Goal: Entertainment & Leisure: Browse casually

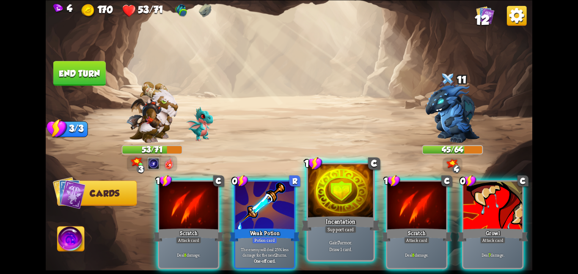
click at [330, 205] on div at bounding box center [341, 191] width 66 height 55
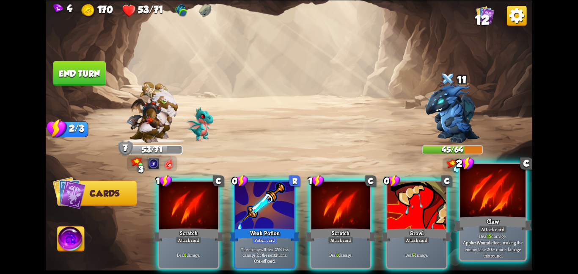
click at [497, 193] on div at bounding box center [493, 191] width 66 height 55
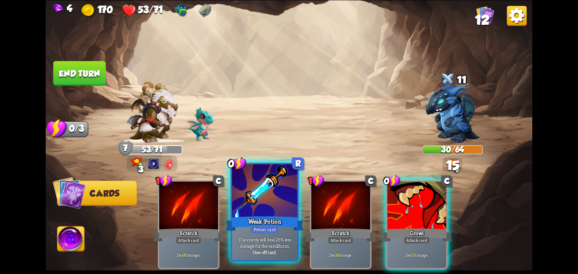
click at [266, 213] on div at bounding box center [265, 191] width 66 height 55
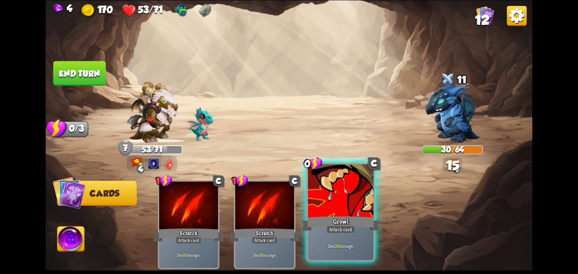
click at [339, 197] on div at bounding box center [341, 191] width 66 height 55
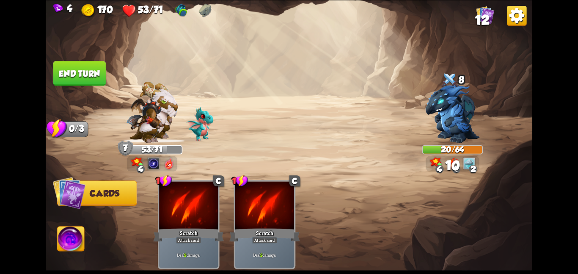
click at [65, 75] on button "End turn" at bounding box center [79, 73] width 52 height 25
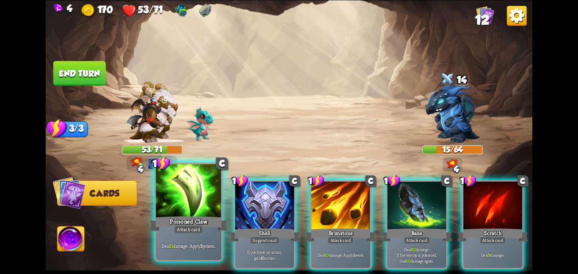
click at [165, 180] on div at bounding box center [189, 191] width 66 height 55
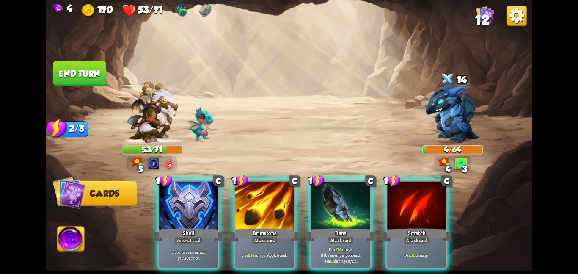
click at [99, 73] on button "End turn" at bounding box center [79, 73] width 52 height 25
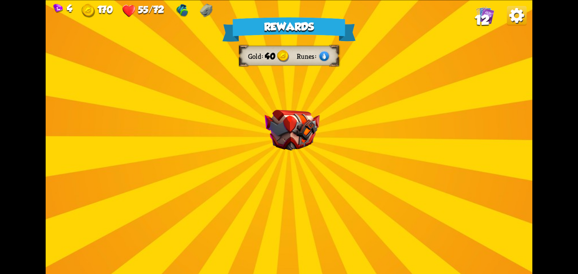
click at [261, 94] on div "Rewards Gold 40 Runes Select a card 2 C Tactical Strike Attack card Deal 7 dama…" at bounding box center [289, 137] width 486 height 274
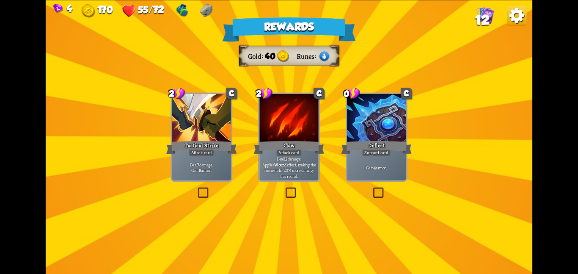
click at [184, 123] on div at bounding box center [201, 118] width 59 height 49
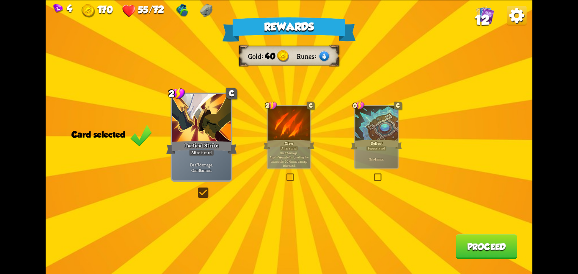
click at [492, 241] on button "Proceed" at bounding box center [486, 246] width 61 height 25
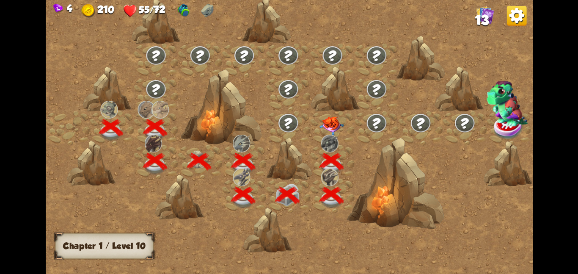
click at [321, 111] on div at bounding box center [332, 128] width 44 height 34
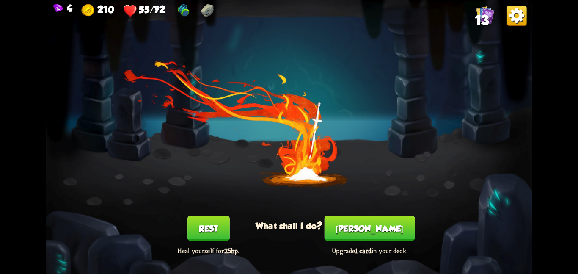
click at [356, 218] on button "Smith" at bounding box center [369, 228] width 91 height 25
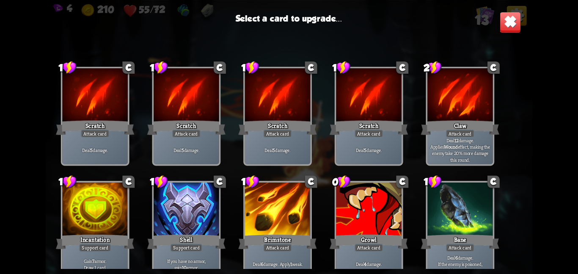
click at [456, 202] on div at bounding box center [460, 209] width 66 height 55
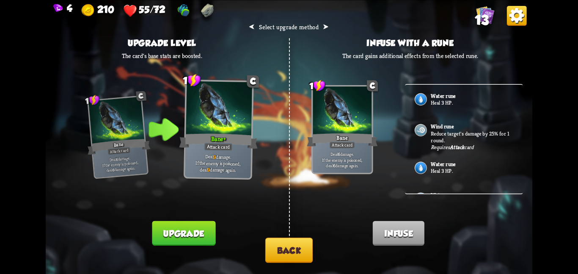
click at [180, 239] on button "Upgrade" at bounding box center [183, 232] width 63 height 25
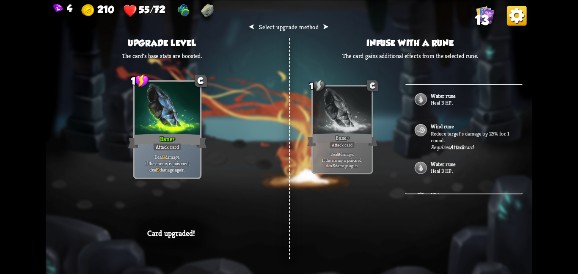
click at [356, 105] on div at bounding box center [342, 110] width 59 height 49
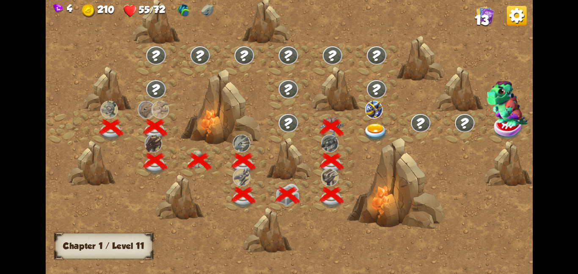
scroll to position [0, 129]
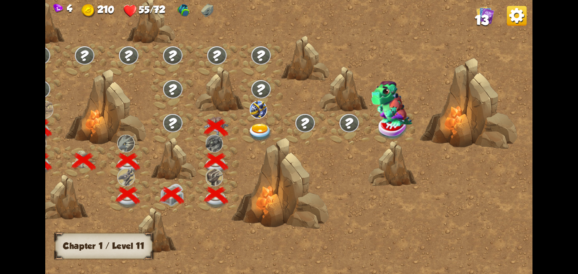
click at [267, 129] on img at bounding box center [260, 132] width 25 height 18
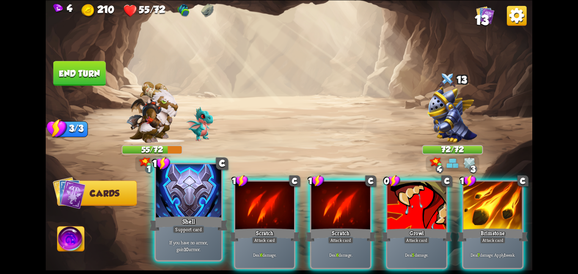
click at [191, 190] on div at bounding box center [189, 191] width 66 height 55
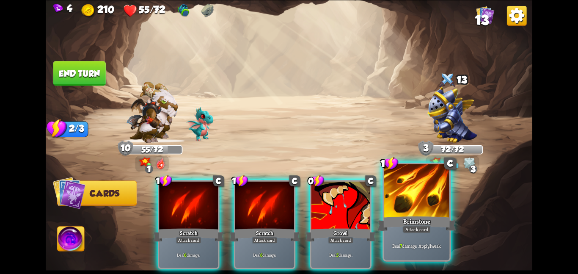
click at [403, 202] on div at bounding box center [417, 191] width 66 height 55
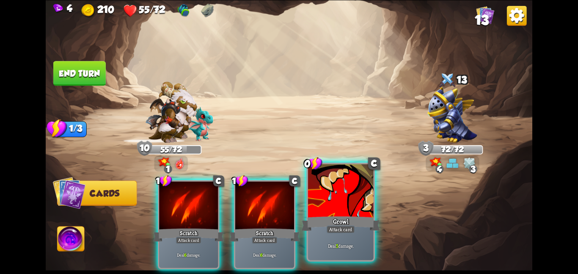
click at [352, 203] on div at bounding box center [341, 191] width 66 height 55
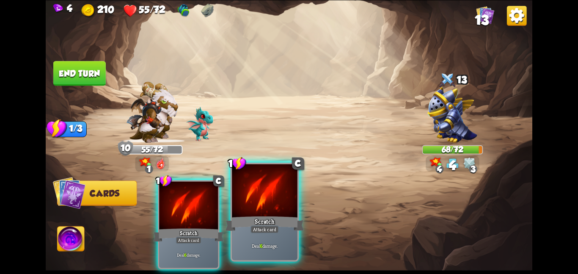
click at [262, 205] on div at bounding box center [265, 191] width 66 height 55
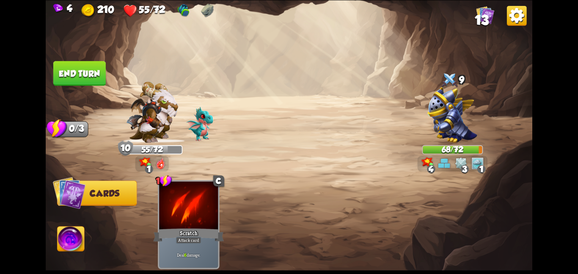
click at [83, 72] on button "End turn" at bounding box center [79, 73] width 52 height 25
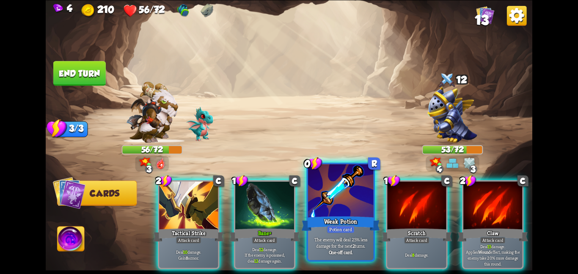
click at [345, 201] on div at bounding box center [341, 191] width 66 height 55
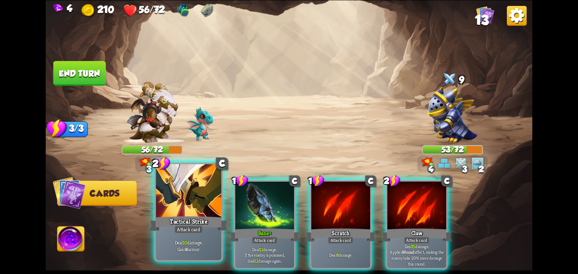
click at [199, 201] on div at bounding box center [189, 191] width 66 height 55
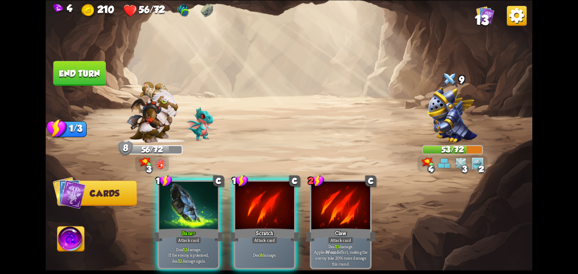
click at [199, 201] on div at bounding box center [188, 205] width 59 height 49
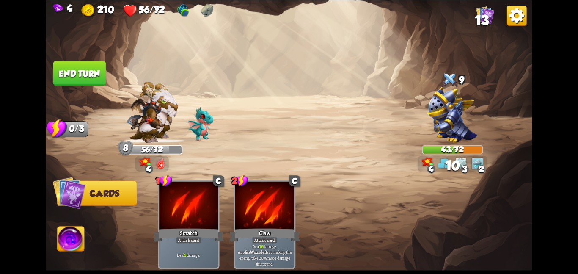
click at [77, 82] on button "End turn" at bounding box center [79, 73] width 52 height 25
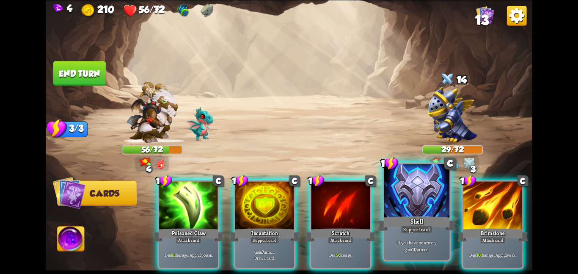
click at [401, 218] on div "Shell" at bounding box center [416, 222] width 78 height 17
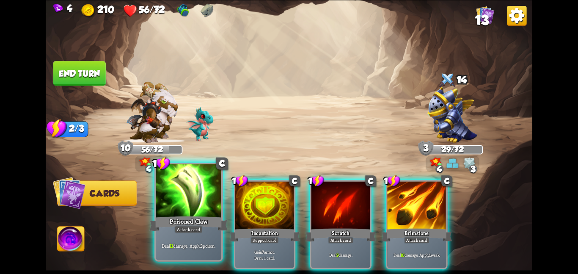
click at [168, 206] on div at bounding box center [189, 191] width 66 height 55
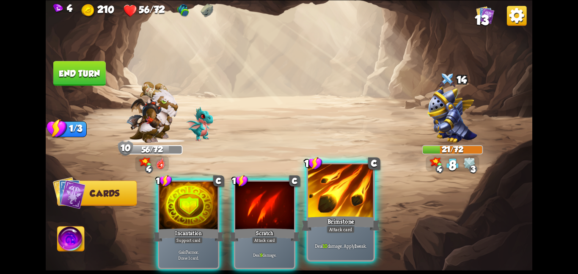
click at [323, 201] on div at bounding box center [341, 191] width 66 height 55
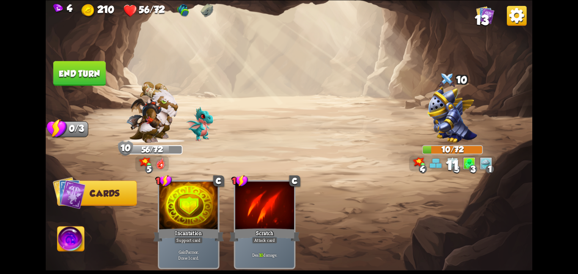
click at [69, 229] on img at bounding box center [71, 239] width 27 height 27
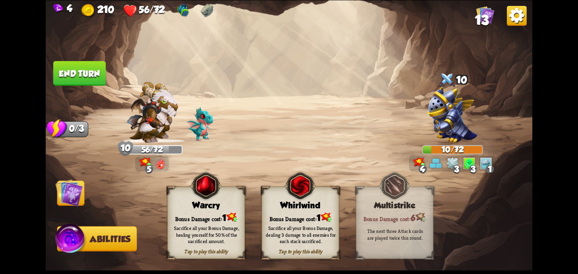
click at [270, 204] on div "Whirlwind" at bounding box center [300, 205] width 77 height 10
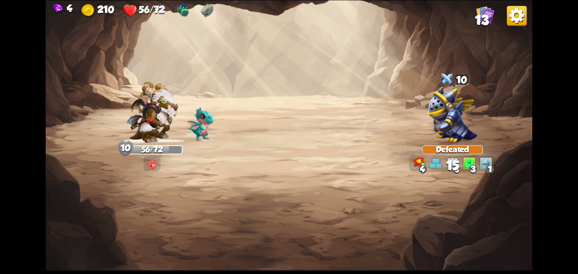
click at [71, 198] on img at bounding box center [289, 137] width 486 height 274
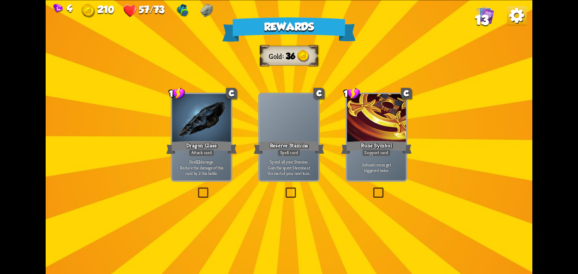
click at [221, 146] on div "Dragon Glass" at bounding box center [201, 147] width 71 height 16
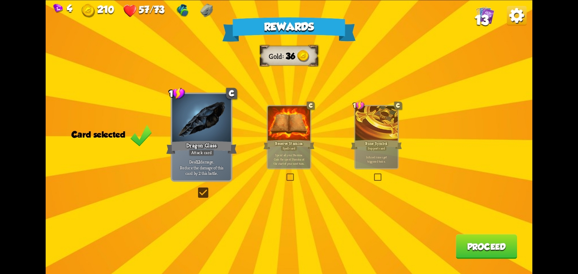
click at [494, 256] on button "Proceed" at bounding box center [486, 246] width 61 height 25
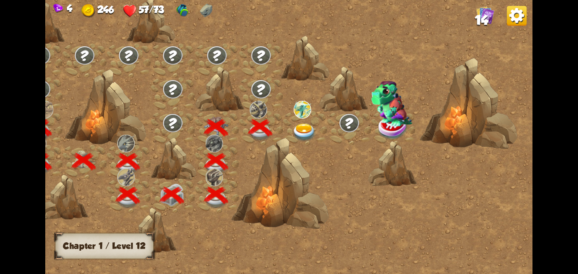
click at [292, 133] on img at bounding box center [304, 132] width 25 height 18
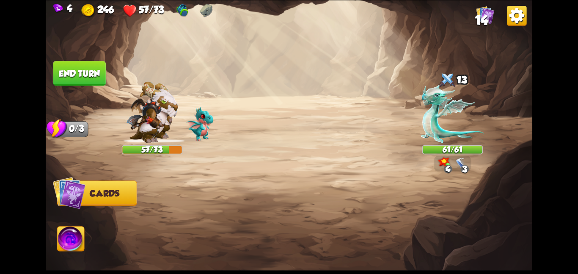
click at [292, 133] on img at bounding box center [289, 137] width 486 height 274
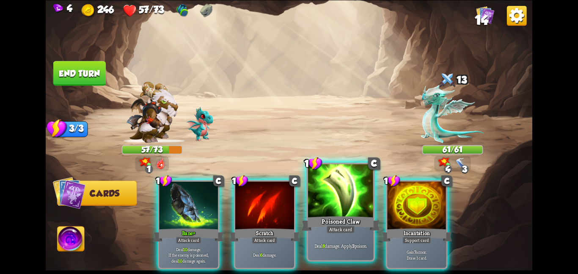
click at [345, 200] on div at bounding box center [341, 191] width 66 height 55
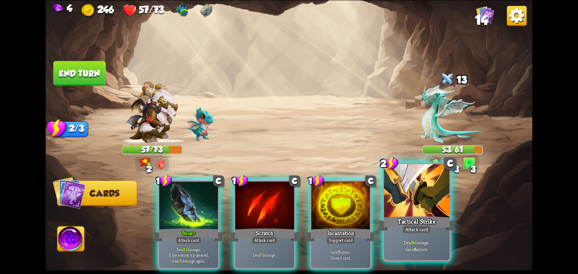
click at [395, 194] on div at bounding box center [417, 191] width 66 height 55
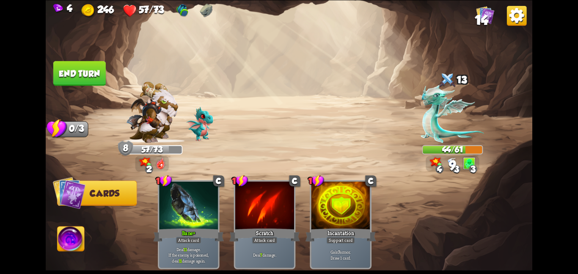
click at [95, 59] on img at bounding box center [289, 137] width 486 height 274
click at [94, 64] on button "End turn" at bounding box center [79, 73] width 52 height 25
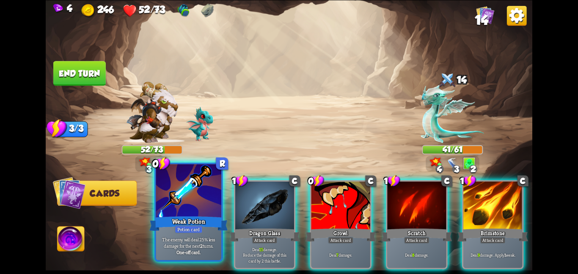
click at [213, 203] on div at bounding box center [189, 191] width 66 height 55
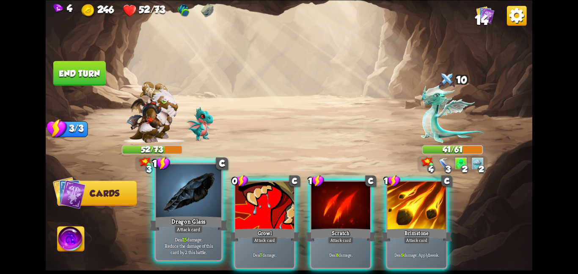
click at [209, 212] on div at bounding box center [189, 191] width 66 height 55
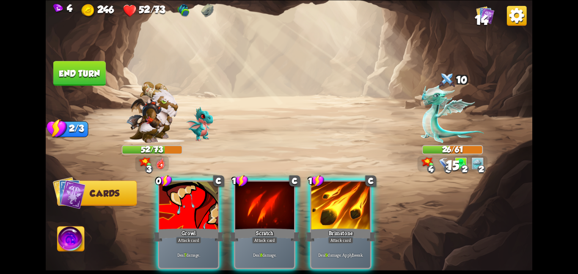
click at [209, 212] on div at bounding box center [188, 205] width 59 height 49
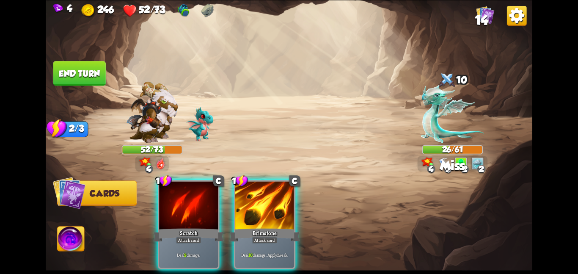
click at [209, 212] on div at bounding box center [188, 205] width 59 height 49
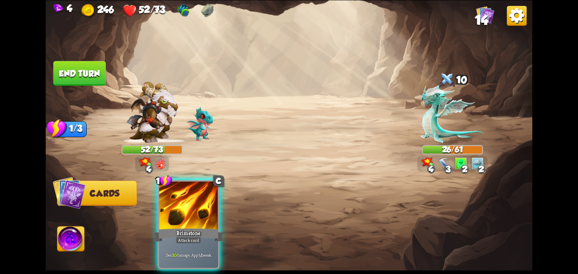
click at [209, 212] on div at bounding box center [188, 205] width 59 height 49
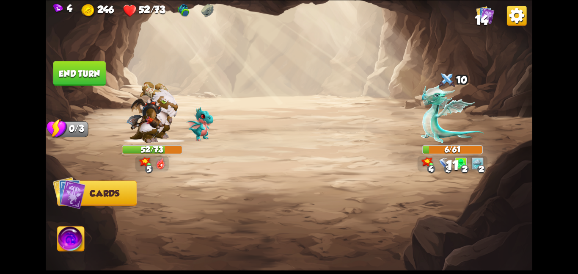
click at [87, 77] on button "End turn" at bounding box center [79, 73] width 52 height 25
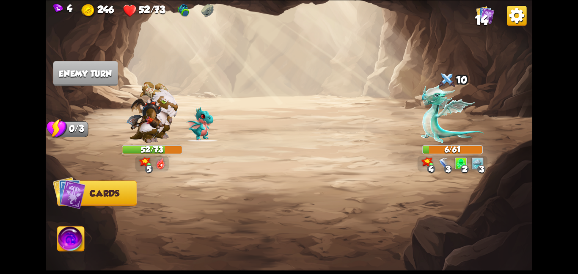
click at [69, 239] on img at bounding box center [71, 239] width 27 height 27
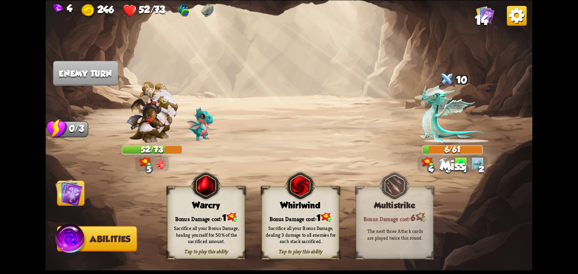
click at [280, 194] on div "Tap to play this ability Whirlwind Bonus Damage cost: 1 Sacrifice all your Bonu…" at bounding box center [299, 222] width 77 height 72
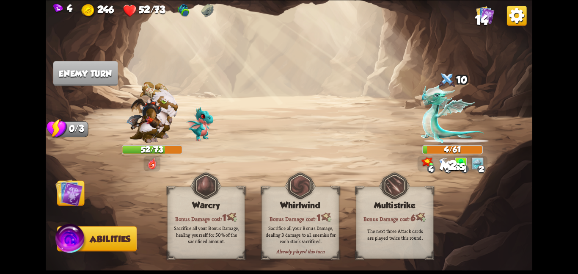
click at [74, 189] on img at bounding box center [68, 192] width 27 height 27
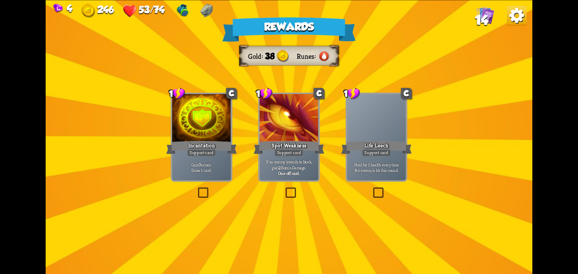
click at [240, 166] on div "Rewards Gold 38 Runes Select a card 1 C Incantation Support card Gain 7 armor. …" at bounding box center [289, 137] width 486 height 274
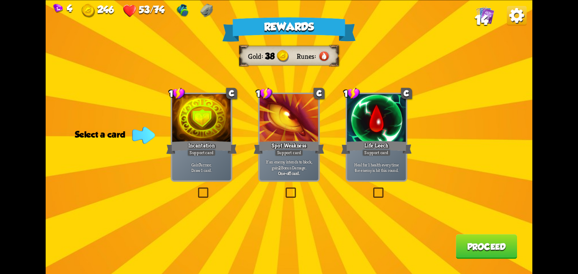
click at [210, 149] on div "Support card" at bounding box center [201, 152] width 29 height 7
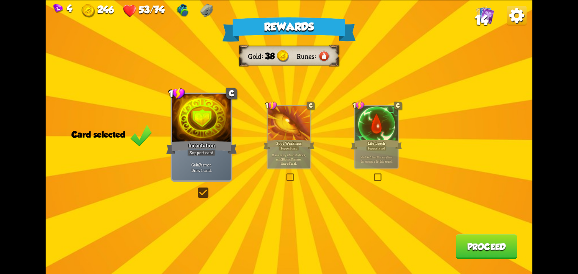
click at [475, 239] on button "Proceed" at bounding box center [486, 246] width 61 height 25
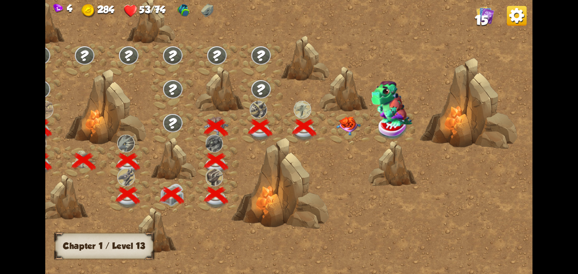
click at [337, 123] on img at bounding box center [348, 125] width 25 height 19
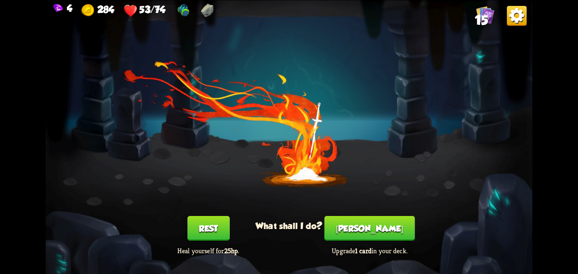
click at [189, 223] on button "Rest" at bounding box center [208, 228] width 42 height 25
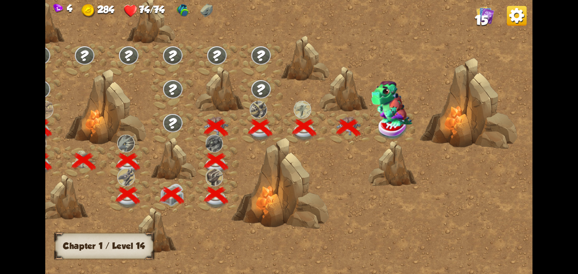
click at [401, 124] on img at bounding box center [391, 103] width 41 height 46
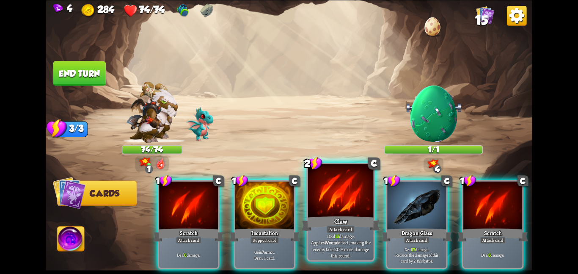
click at [336, 185] on div at bounding box center [341, 191] width 66 height 55
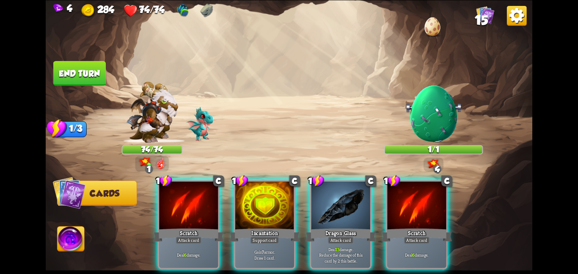
click at [336, 185] on div at bounding box center [340, 205] width 59 height 49
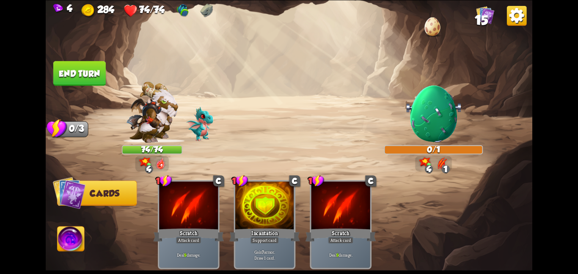
click at [89, 60] on img at bounding box center [289, 137] width 486 height 274
click at [99, 82] on button "End turn" at bounding box center [79, 73] width 52 height 25
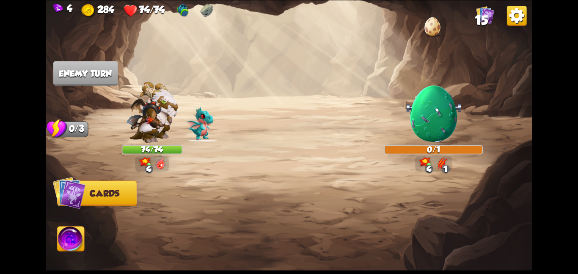
click at [139, 99] on img at bounding box center [152, 111] width 52 height 61
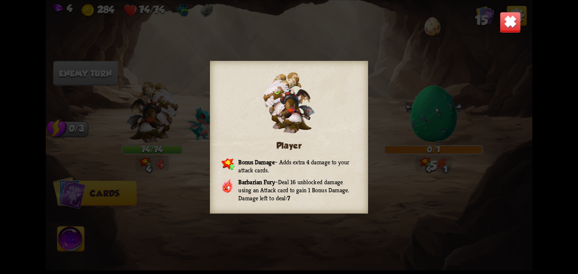
click at [512, 26] on img at bounding box center [510, 21] width 21 height 21
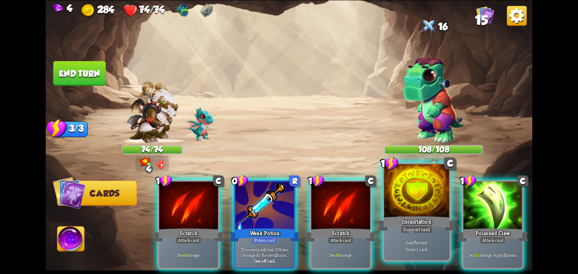
click at [404, 205] on div at bounding box center [417, 191] width 66 height 55
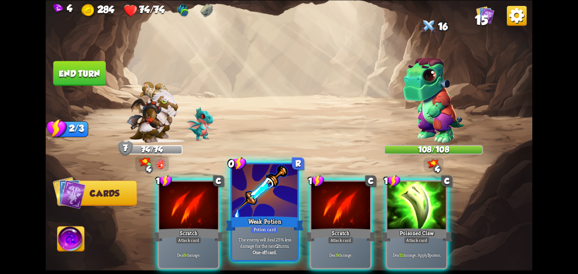
click at [274, 204] on div at bounding box center [265, 191] width 66 height 55
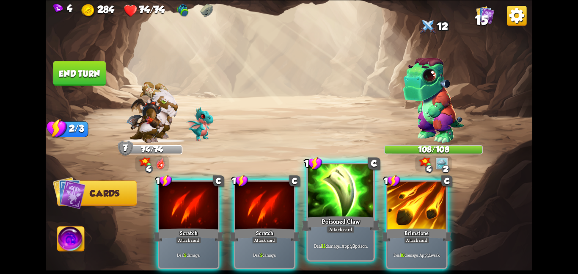
click at [323, 200] on div at bounding box center [341, 191] width 66 height 55
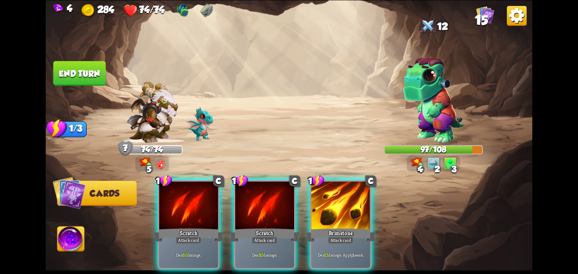
click at [323, 200] on div at bounding box center [340, 205] width 59 height 49
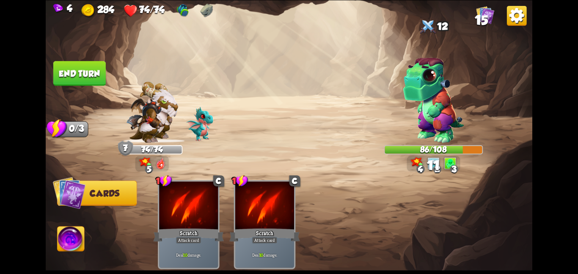
click at [84, 72] on button "End turn" at bounding box center [79, 73] width 52 height 25
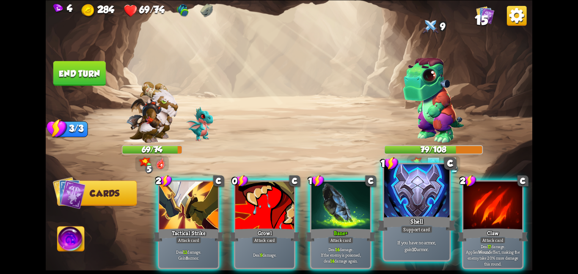
click at [402, 191] on div at bounding box center [417, 191] width 66 height 55
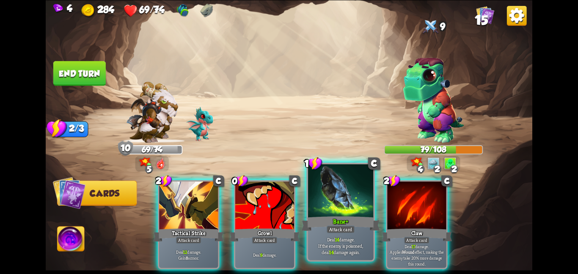
click at [340, 197] on div at bounding box center [341, 191] width 66 height 55
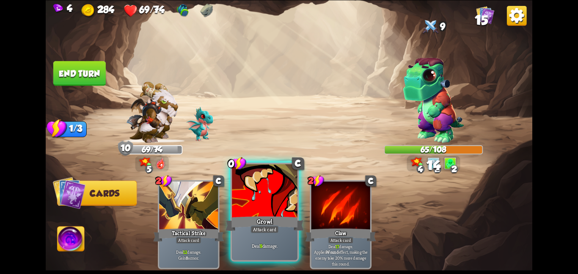
click at [281, 201] on div at bounding box center [265, 191] width 66 height 55
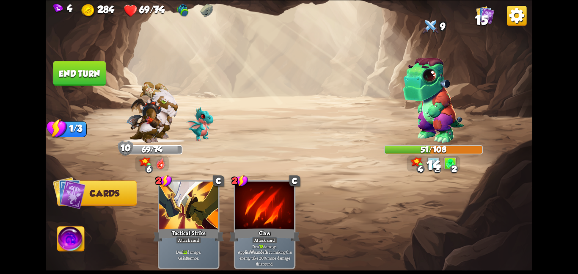
click at [98, 77] on button "End turn" at bounding box center [79, 73] width 52 height 25
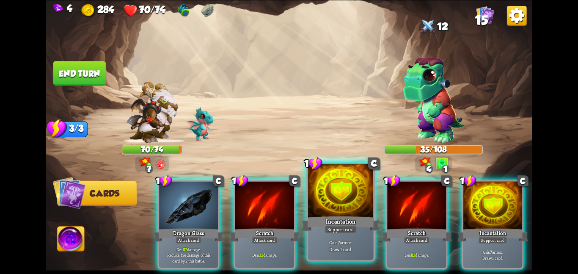
click at [334, 196] on div at bounding box center [341, 191] width 66 height 55
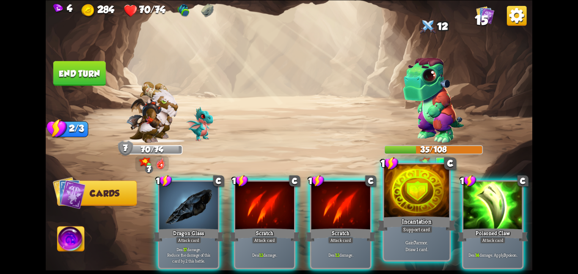
click at [418, 196] on div at bounding box center [417, 191] width 66 height 55
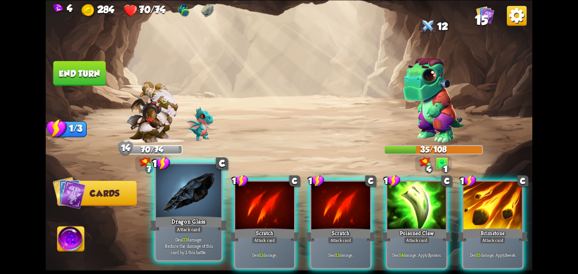
click at [199, 206] on div at bounding box center [189, 191] width 66 height 55
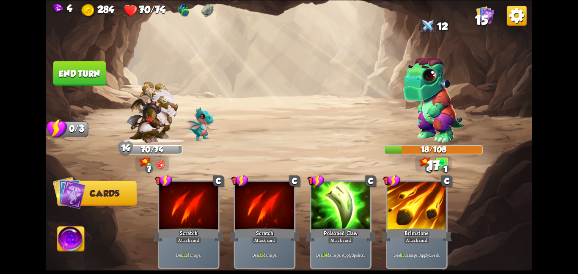
click at [86, 78] on button "End turn" at bounding box center [79, 73] width 52 height 25
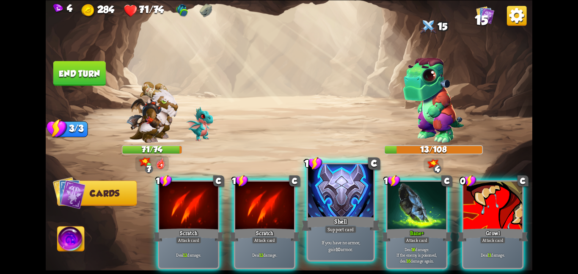
click at [325, 185] on div at bounding box center [341, 191] width 66 height 55
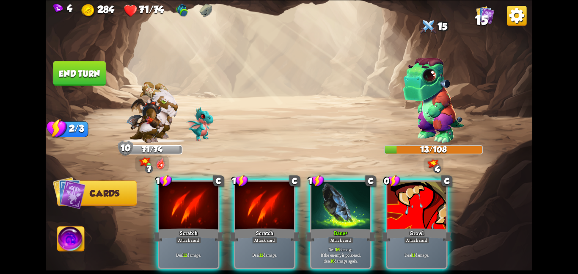
click at [325, 185] on div at bounding box center [340, 205] width 59 height 49
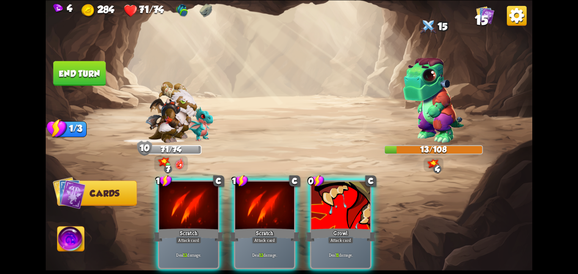
click at [325, 185] on div at bounding box center [340, 205] width 59 height 49
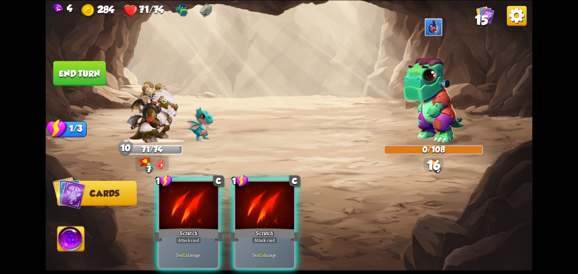
click at [220, 203] on div "1 C Scratch Attack card Deal 12 damage. 1 C Scratch Attack card Deal 12 damage." at bounding box center [337, 213] width 389 height 122
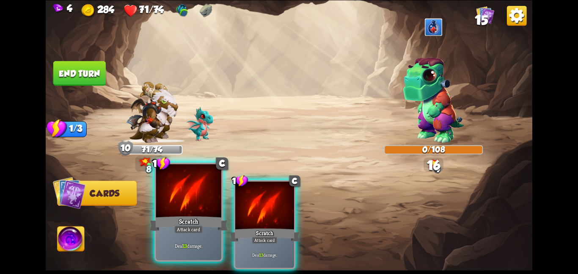
click at [201, 205] on div at bounding box center [189, 191] width 66 height 55
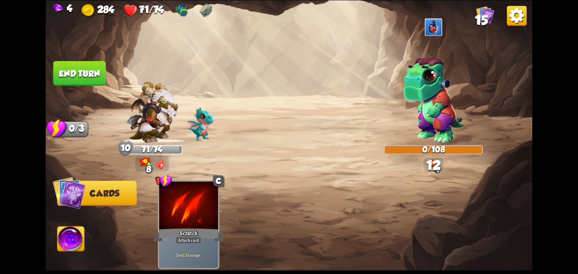
click at [94, 66] on button "End turn" at bounding box center [79, 73] width 52 height 25
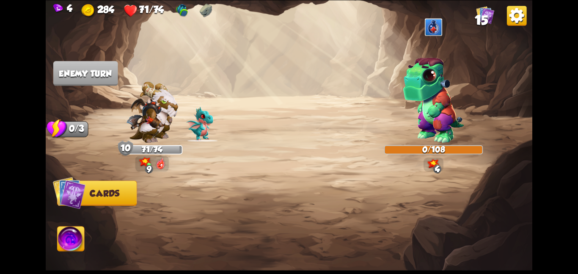
click at [135, 113] on img at bounding box center [152, 111] width 52 height 61
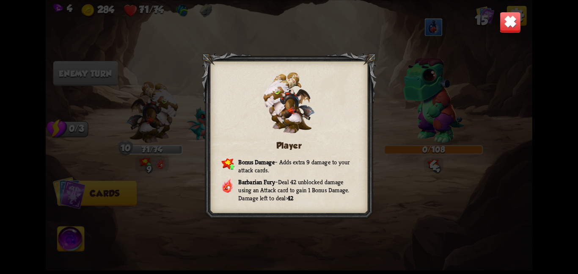
click at [507, 25] on img at bounding box center [510, 21] width 21 height 21
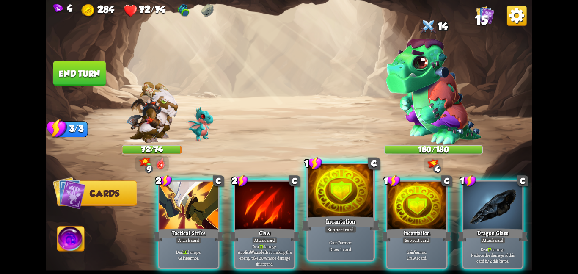
click at [362, 185] on div at bounding box center [341, 191] width 66 height 55
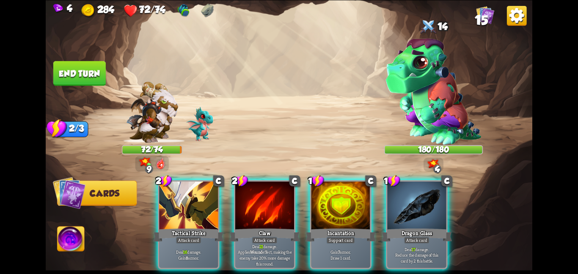
click at [362, 185] on div at bounding box center [340, 205] width 59 height 49
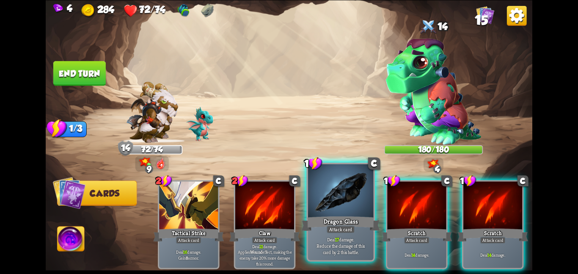
click at [341, 213] on div at bounding box center [341, 191] width 66 height 55
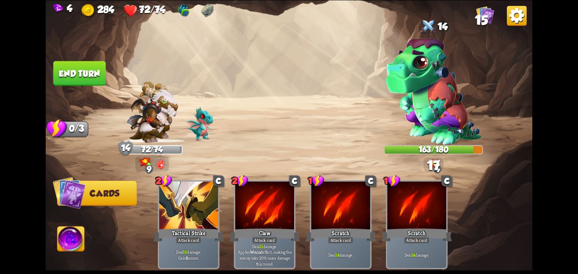
click at [82, 74] on button "End turn" at bounding box center [79, 73] width 52 height 25
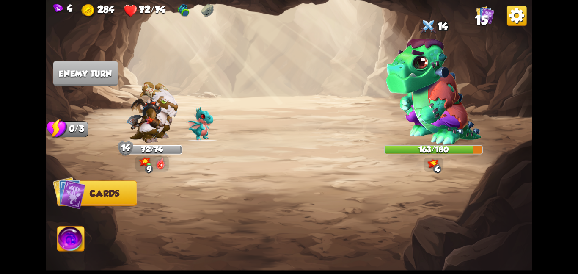
click at [142, 133] on img at bounding box center [152, 111] width 52 height 61
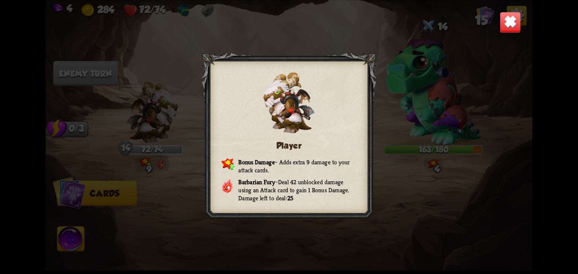
click at [518, 18] on img at bounding box center [510, 21] width 21 height 21
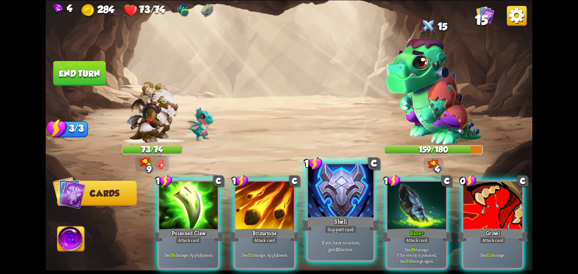
click at [335, 178] on div at bounding box center [341, 191] width 66 height 55
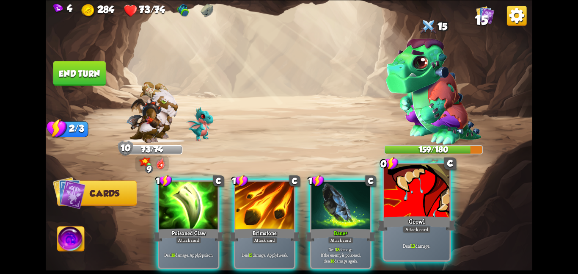
click at [394, 188] on div at bounding box center [417, 191] width 66 height 55
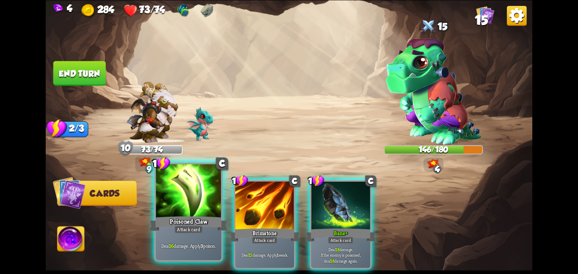
click at [211, 203] on div at bounding box center [189, 191] width 66 height 55
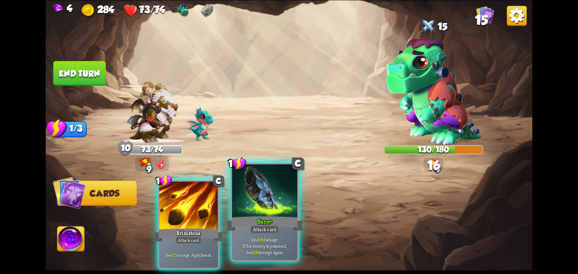
click at [258, 201] on div at bounding box center [265, 191] width 66 height 55
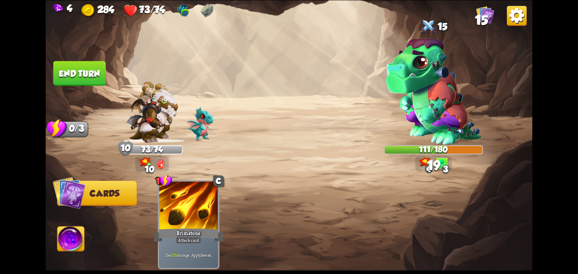
click at [145, 96] on img at bounding box center [152, 111] width 52 height 61
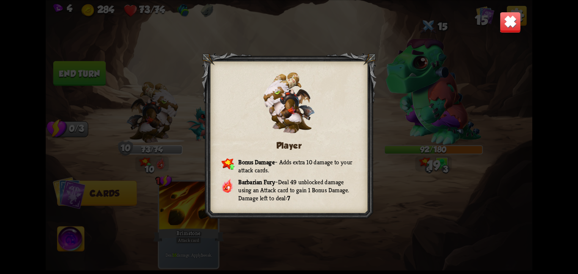
click at [509, 28] on img at bounding box center [510, 21] width 21 height 21
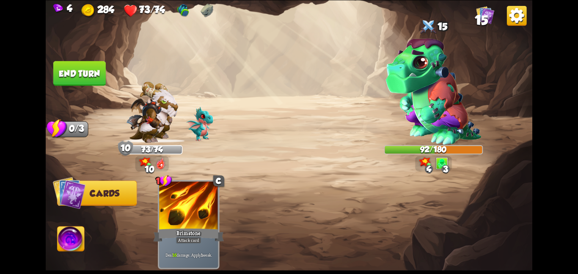
click at [91, 73] on button "End turn" at bounding box center [79, 73] width 52 height 25
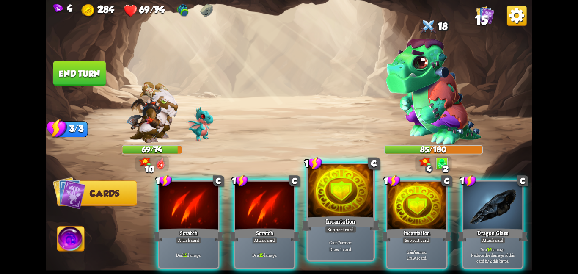
click at [351, 209] on div at bounding box center [341, 191] width 66 height 55
click at [387, 209] on div at bounding box center [416, 205] width 59 height 49
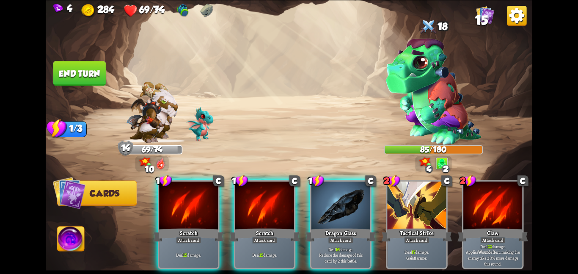
click at [351, 209] on div at bounding box center [340, 205] width 59 height 49
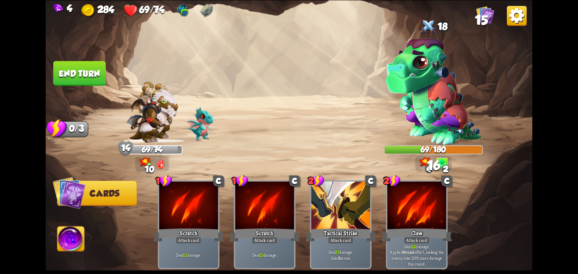
click at [93, 68] on button "End turn" at bounding box center [79, 73] width 52 height 25
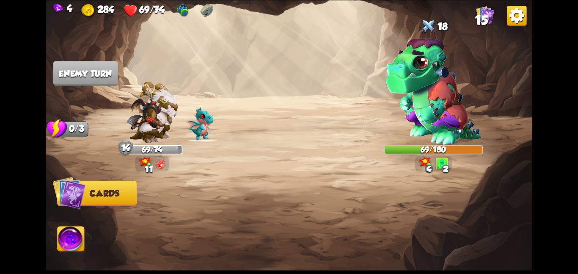
click at [143, 101] on img at bounding box center [152, 111] width 52 height 61
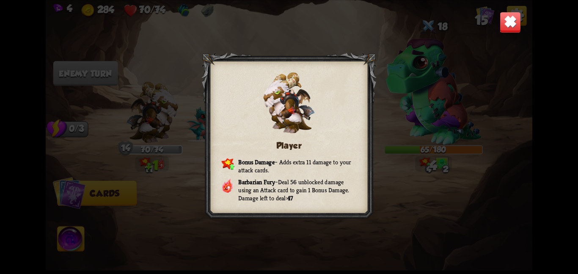
click at [512, 17] on img at bounding box center [510, 21] width 21 height 21
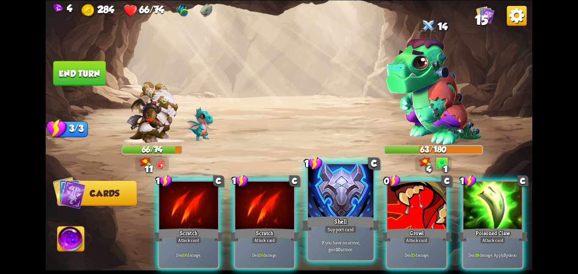
click at [335, 185] on div at bounding box center [341, 191] width 66 height 55
click at [387, 185] on div at bounding box center [416, 205] width 59 height 49
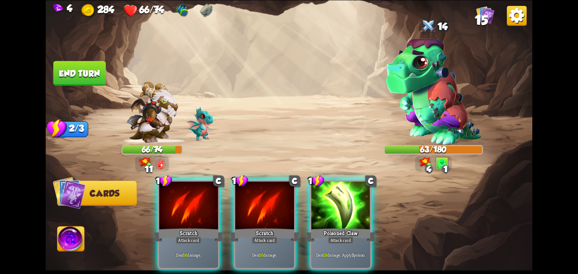
click at [335, 185] on div "1 C Scratch Attack card Deal 16 damage. 1 C Scratch Attack card Deal 16 damage.…" at bounding box center [337, 213] width 389 height 122
click at [335, 185] on div at bounding box center [340, 205] width 59 height 49
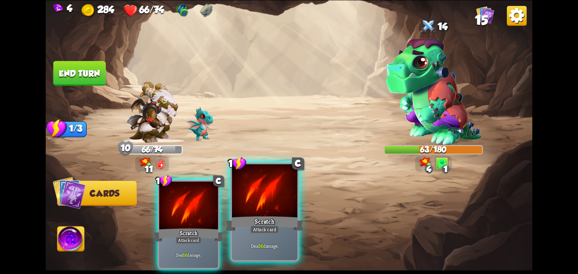
click at [270, 193] on div at bounding box center [265, 191] width 66 height 55
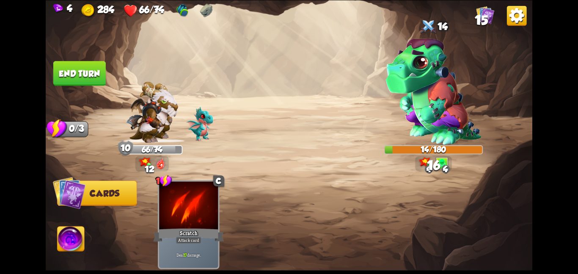
click at [73, 236] on img at bounding box center [71, 239] width 27 height 27
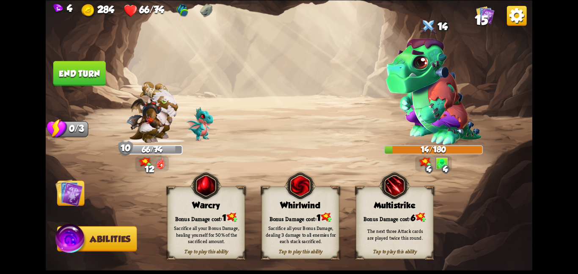
click at [269, 201] on div "Whirlwind" at bounding box center [300, 205] width 77 height 10
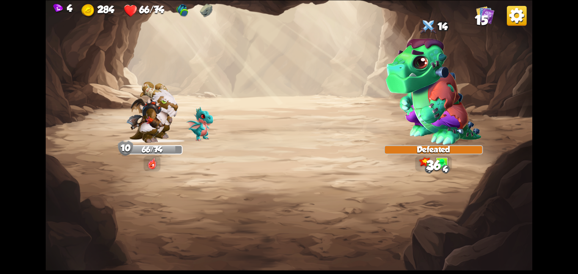
click at [72, 196] on img at bounding box center [289, 137] width 486 height 274
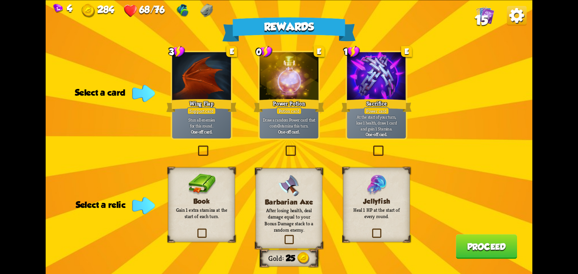
click at [208, 178] on img at bounding box center [201, 184] width 27 height 22
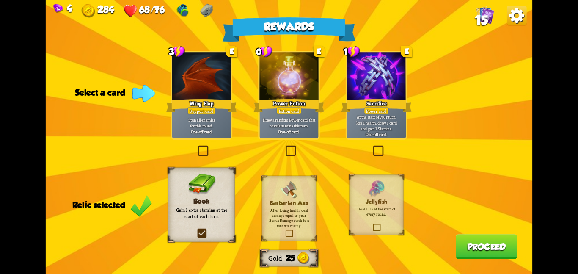
click at [277, 99] on div "Power Potion" at bounding box center [289, 105] width 71 height 16
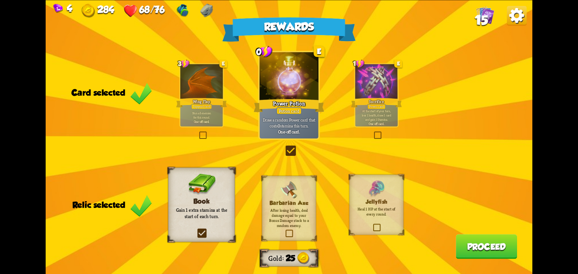
click at [478, 241] on button "Proceed" at bounding box center [486, 246] width 61 height 25
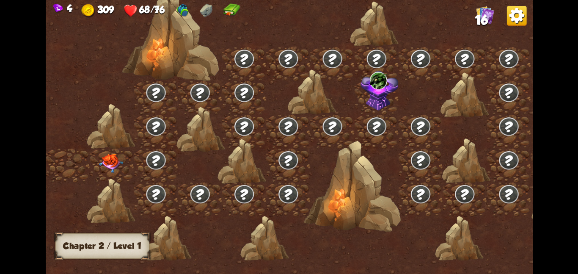
click at [110, 158] on img at bounding box center [111, 162] width 25 height 19
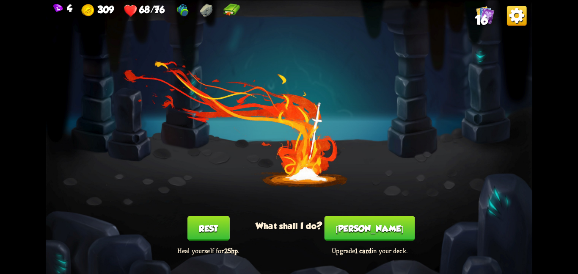
click at [366, 219] on button "Smith" at bounding box center [369, 228] width 91 height 25
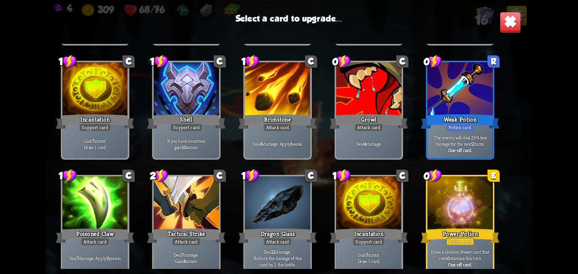
scroll to position [139, 0]
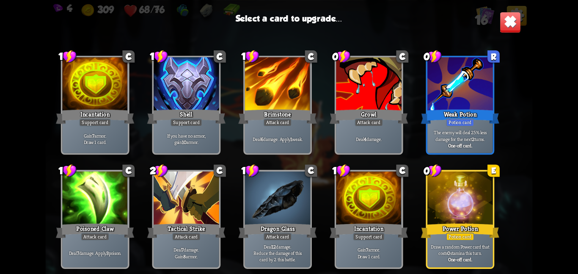
click at [437, 198] on div at bounding box center [460, 198] width 66 height 55
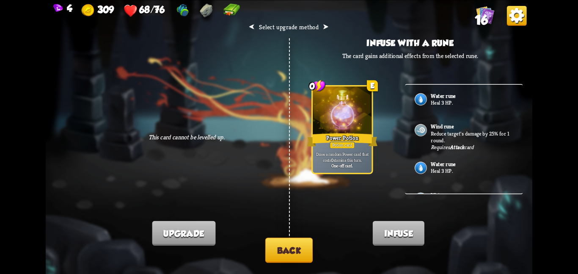
click at [459, 160] on div "Water rune Heal 3 HP." at bounding box center [464, 168] width 118 height 31
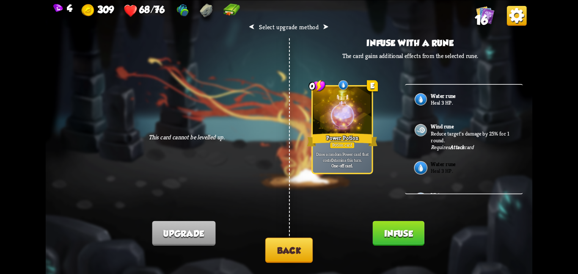
click at [459, 135] on p "Reduce target's damage by 25% for 1 round." at bounding box center [472, 136] width 82 height 14
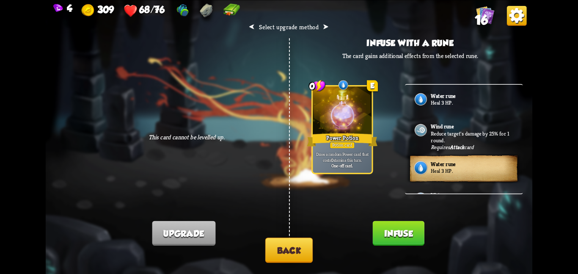
scroll to position [58, 0]
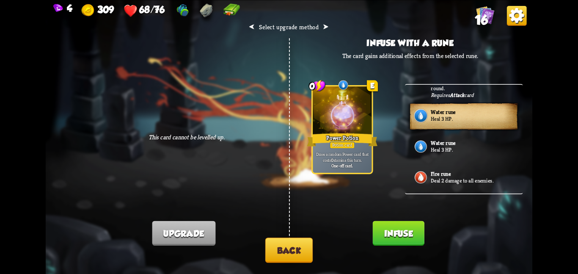
click at [304, 241] on button "Back" at bounding box center [288, 249] width 47 height 25
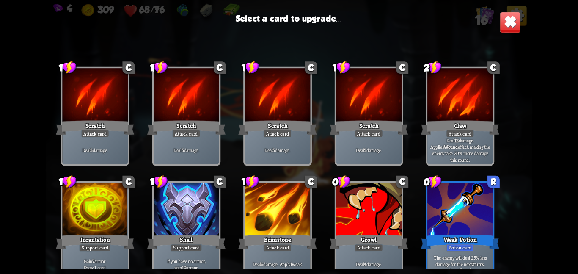
scroll to position [139, 0]
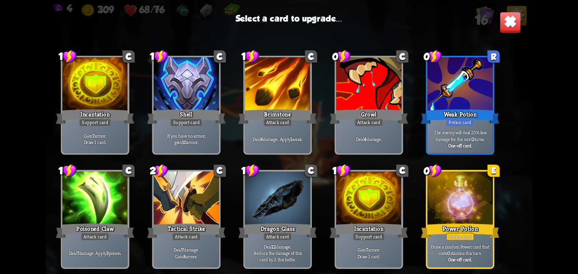
click at [504, 26] on img at bounding box center [510, 21] width 21 height 21
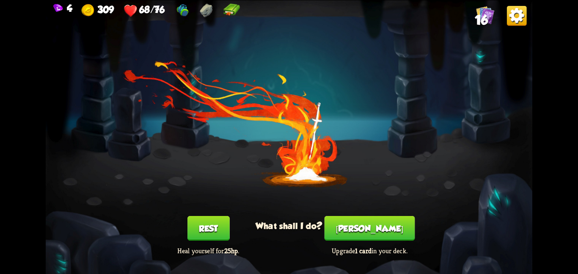
click at [204, 228] on button "Rest" at bounding box center [208, 228] width 42 height 25
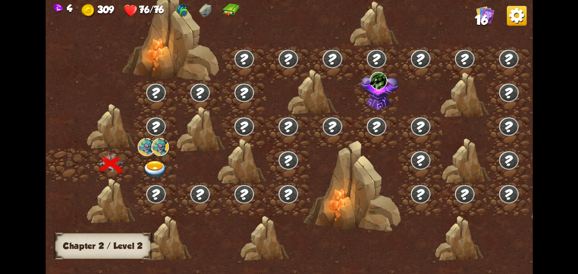
click at [154, 168] on img at bounding box center [155, 169] width 25 height 18
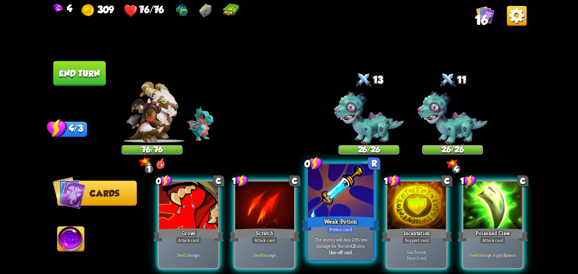
click at [336, 218] on div "Weak Potion" at bounding box center [340, 222] width 78 height 17
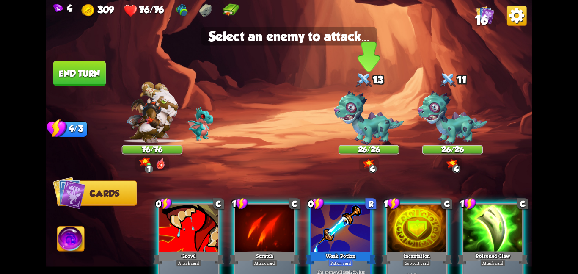
click at [358, 128] on img at bounding box center [369, 118] width 70 height 54
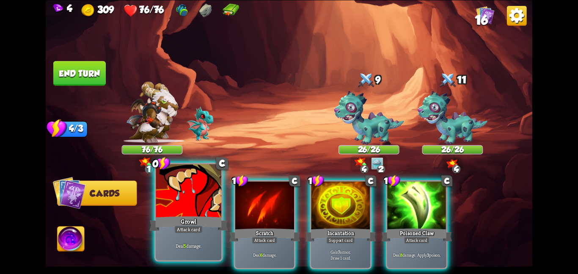
click at [183, 222] on div "Growl" at bounding box center [188, 222] width 78 height 17
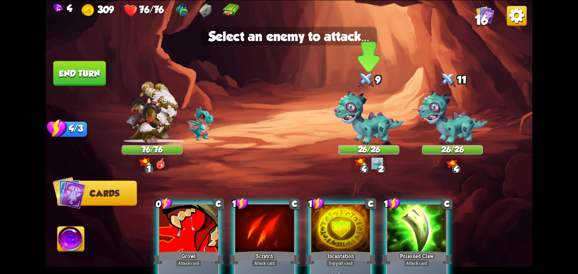
click at [374, 100] on img at bounding box center [369, 118] width 70 height 54
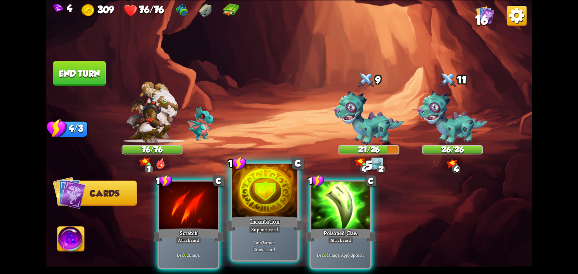
click at [283, 196] on div at bounding box center [265, 191] width 66 height 55
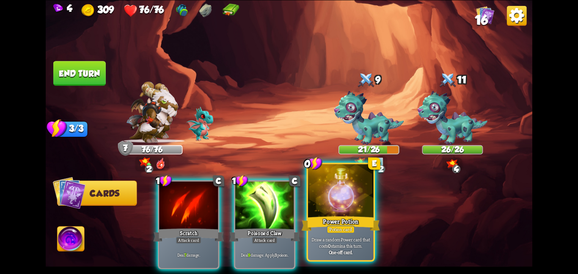
click at [345, 184] on div at bounding box center [341, 191] width 66 height 55
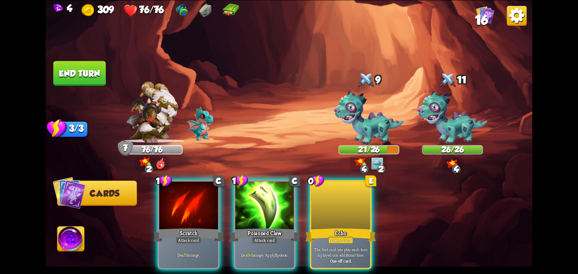
click at [345, 184] on div at bounding box center [340, 205] width 59 height 49
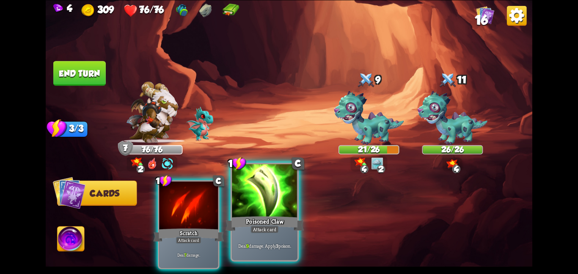
click at [250, 217] on div "Poisoned Claw" at bounding box center [264, 222] width 78 height 17
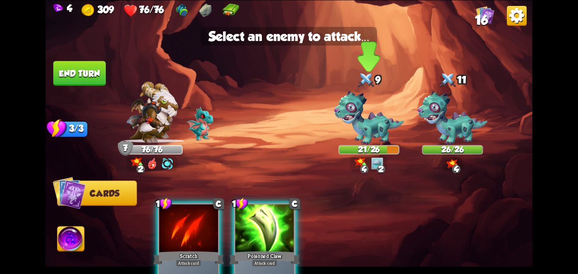
click at [351, 138] on img at bounding box center [369, 118] width 70 height 54
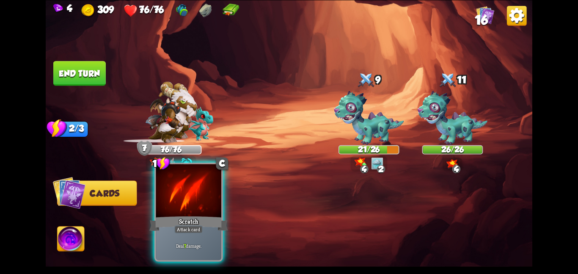
click at [201, 219] on div "Scratch" at bounding box center [188, 222] width 78 height 17
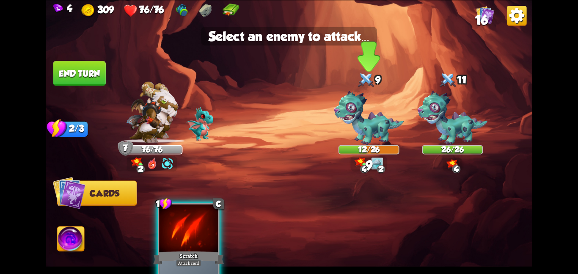
click at [350, 144] on img at bounding box center [369, 118] width 70 height 54
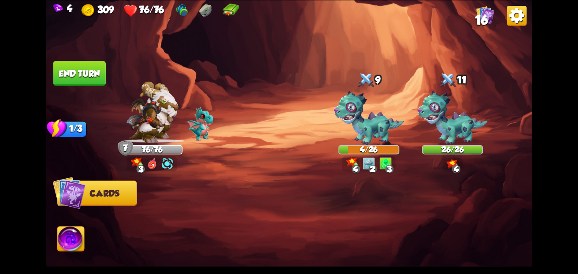
click at [81, 76] on button "End turn" at bounding box center [79, 73] width 52 height 25
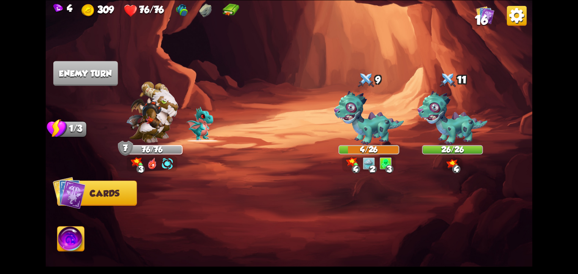
click at [68, 248] on img at bounding box center [71, 239] width 27 height 27
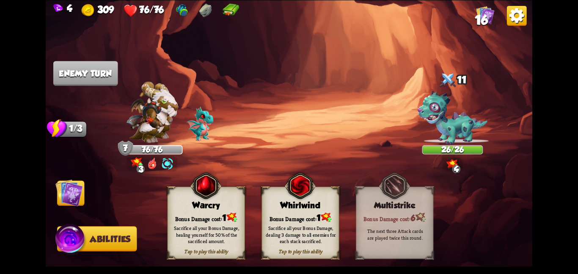
click at [83, 195] on span "Cards" at bounding box center [73, 193] width 30 height 10
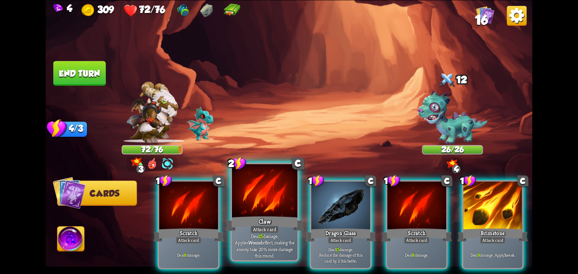
click at [269, 228] on div "Attack card" at bounding box center [264, 229] width 28 height 8
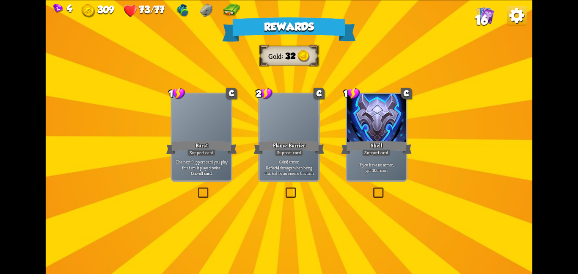
click at [273, 131] on div at bounding box center [288, 118] width 59 height 49
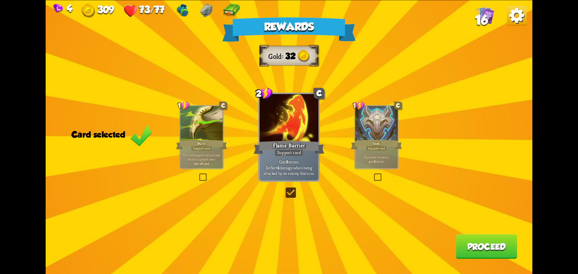
click at [477, 247] on button "Proceed" at bounding box center [486, 246] width 61 height 25
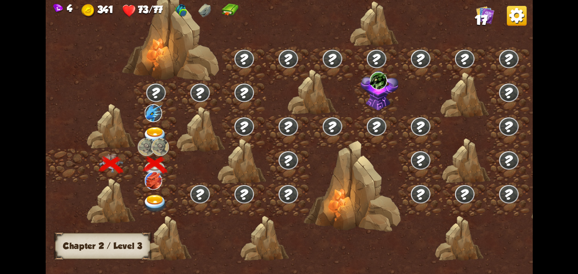
click at [168, 133] on div at bounding box center [156, 131] width 44 height 34
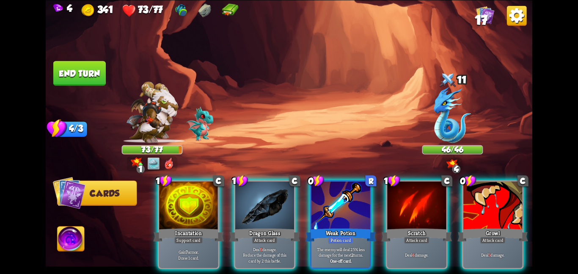
click at [227, 9] on img at bounding box center [229, 10] width 17 height 14
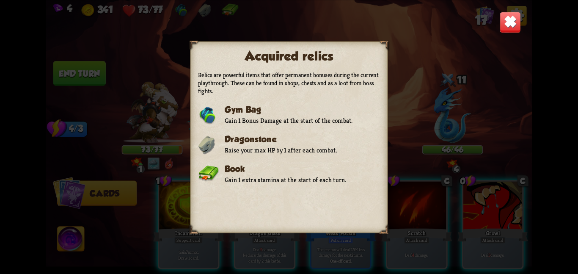
click at [513, 21] on img at bounding box center [510, 21] width 21 height 21
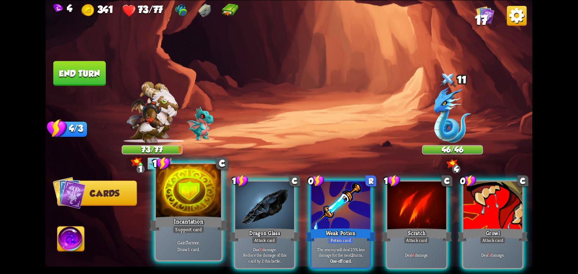
click at [177, 200] on div at bounding box center [189, 191] width 66 height 55
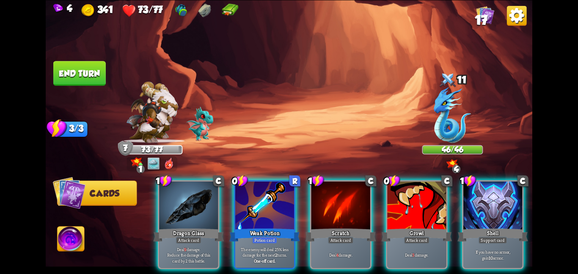
click at [177, 200] on div at bounding box center [188, 205] width 59 height 49
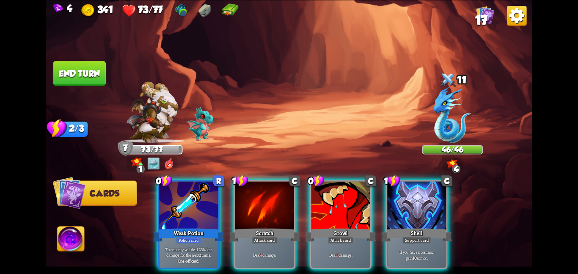
click at [177, 200] on div at bounding box center [188, 205] width 59 height 49
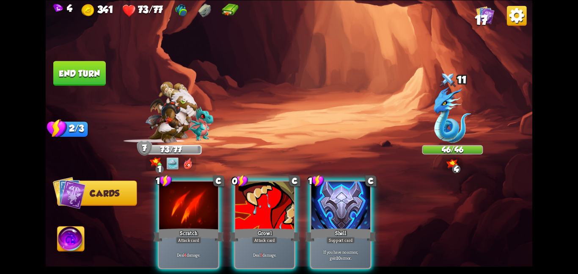
click at [177, 200] on div "1 C Scratch Attack card Deal 4 damage. 0 C Growl Attack card Deal 3 damage. 1 C…" at bounding box center [337, 213] width 389 height 122
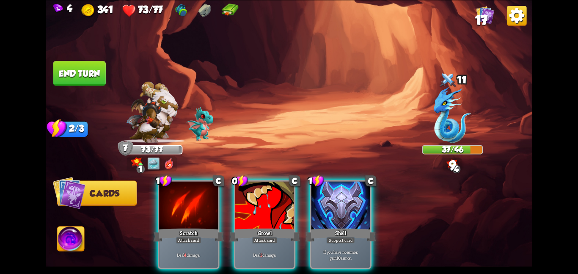
click at [177, 200] on div at bounding box center [188, 205] width 59 height 49
click at [235, 200] on div at bounding box center [264, 205] width 59 height 49
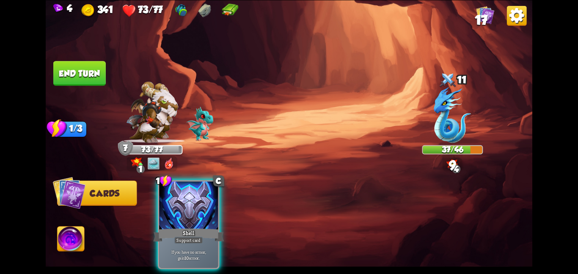
click at [177, 200] on div at bounding box center [188, 205] width 59 height 49
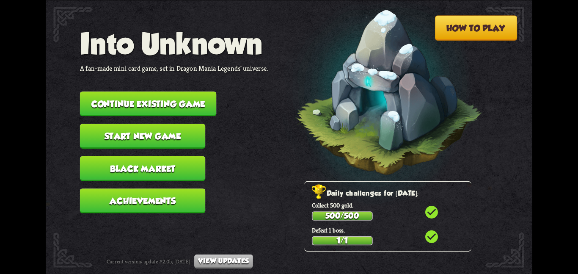
click at [190, 93] on button "Continue existing game" at bounding box center [148, 103] width 137 height 25
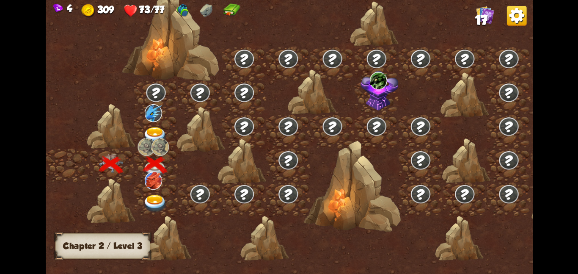
click at [146, 116] on img at bounding box center [153, 113] width 17 height 18
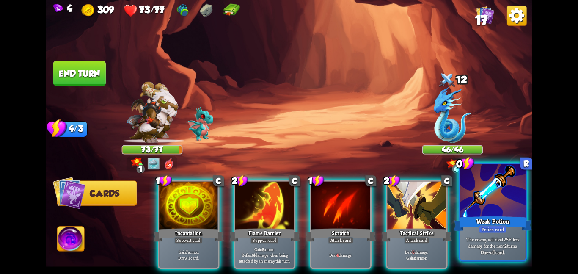
click at [477, 228] on div "Weak Potion" at bounding box center [492, 222] width 78 height 17
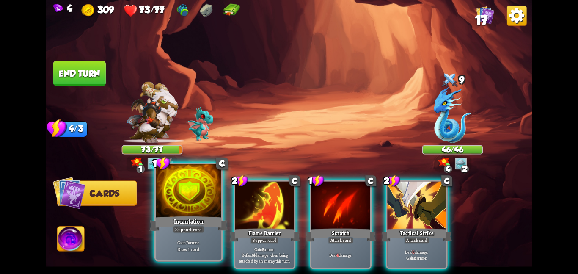
click at [200, 206] on div at bounding box center [189, 191] width 66 height 55
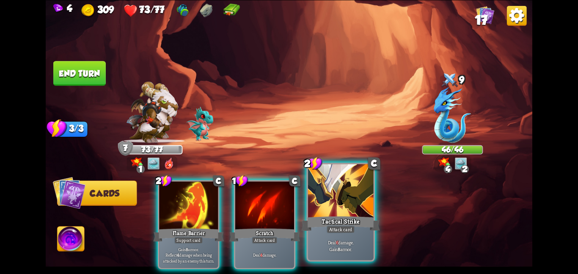
click at [352, 193] on div at bounding box center [341, 191] width 66 height 55
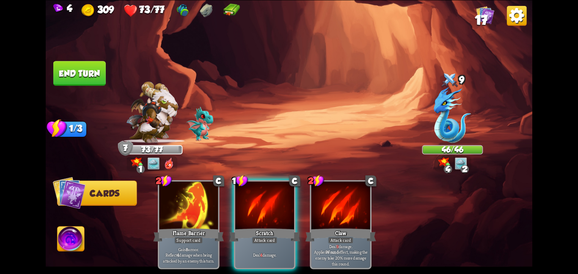
click at [352, 193] on div at bounding box center [340, 205] width 59 height 49
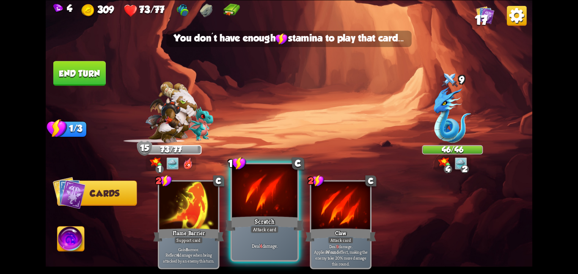
click at [288, 198] on div at bounding box center [265, 191] width 66 height 55
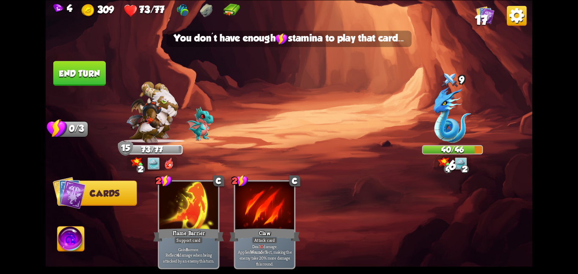
click at [87, 74] on button "End turn" at bounding box center [80, 72] width 54 height 25
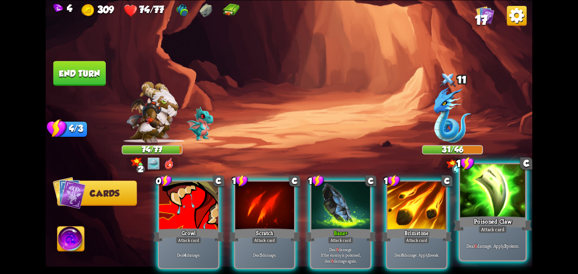
click at [474, 210] on div at bounding box center [493, 191] width 66 height 55
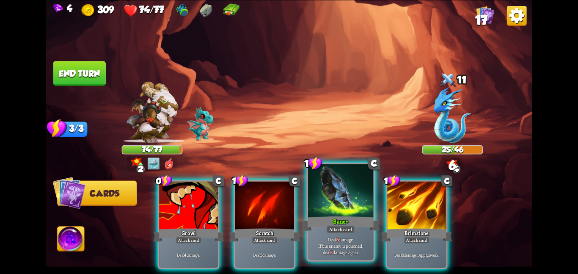
click at [337, 199] on div at bounding box center [341, 191] width 66 height 55
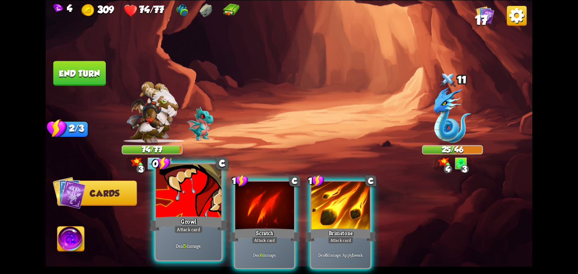
click at [185, 187] on div at bounding box center [189, 191] width 66 height 55
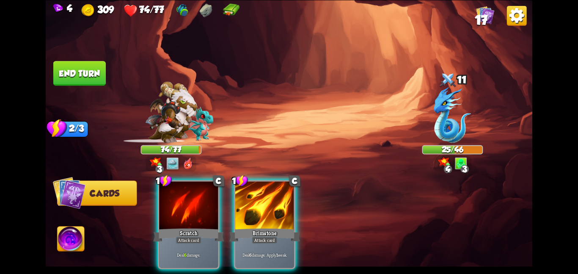
click at [185, 187] on div at bounding box center [188, 205] width 59 height 49
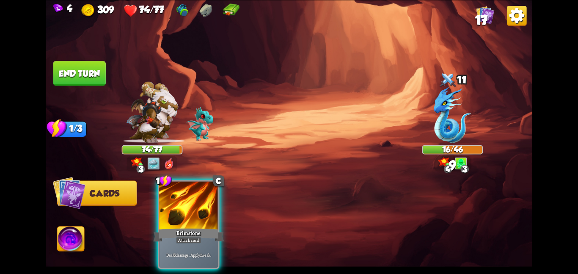
click at [185, 187] on div at bounding box center [188, 205] width 59 height 49
click at [185, 187] on div "1 C Brimstone Attack card Deal 6 damage. Apply 1 weak." at bounding box center [337, 213] width 389 height 122
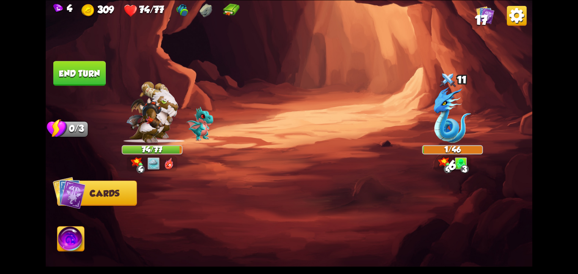
click at [71, 71] on button "End turn" at bounding box center [79, 73] width 53 height 25
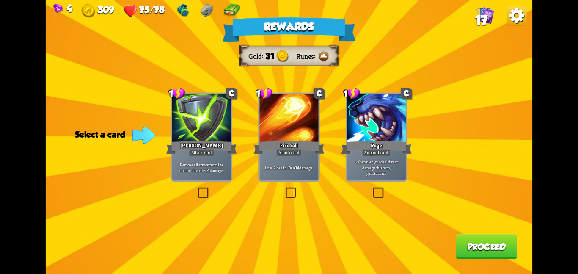
click at [206, 123] on div at bounding box center [201, 118] width 59 height 49
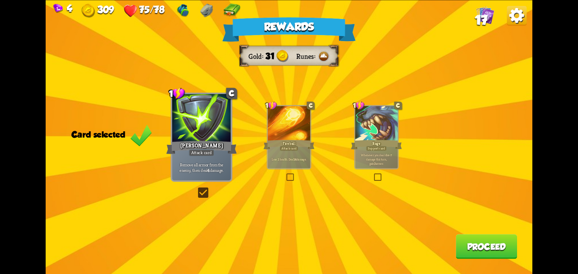
click at [470, 241] on button "Proceed" at bounding box center [486, 246] width 61 height 25
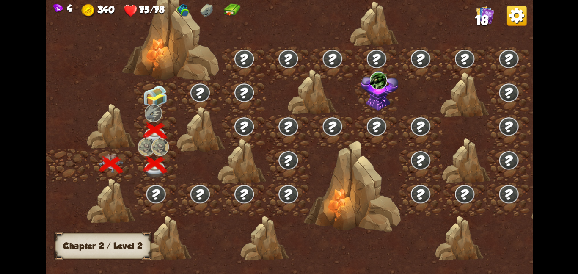
click at [139, 97] on div at bounding box center [156, 97] width 44 height 34
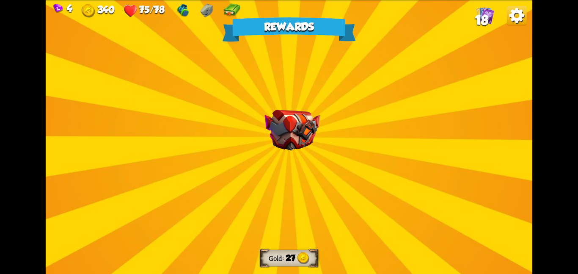
click at [337, 146] on div "Rewards Gold 27 Select a card 1 R Assassin's Blade Attack card Deal 7 damage. I…" at bounding box center [289, 137] width 486 height 274
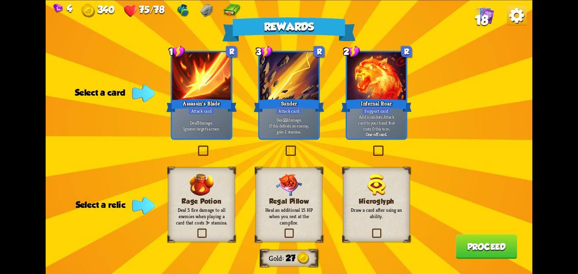
click at [302, 175] on img at bounding box center [289, 184] width 26 height 22
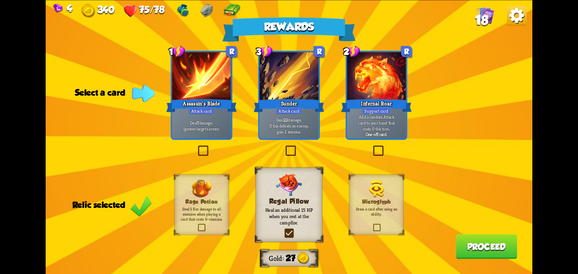
click at [224, 96] on div at bounding box center [201, 76] width 59 height 49
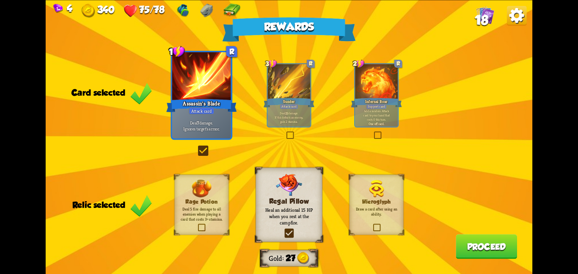
click at [494, 252] on button "Proceed" at bounding box center [486, 246] width 61 height 25
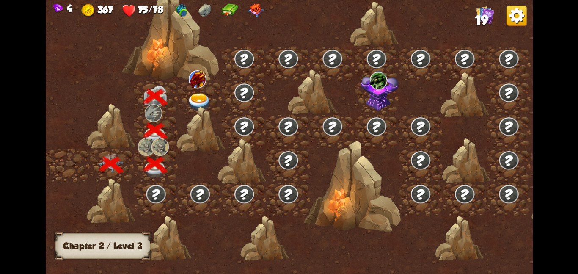
click at [218, 95] on div at bounding box center [200, 97] width 44 height 34
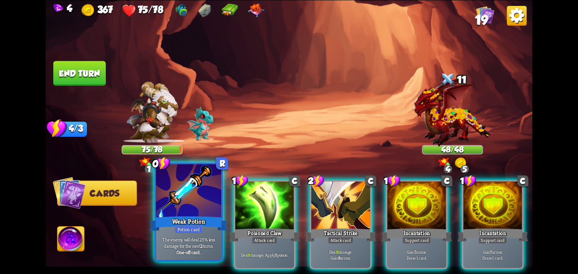
click at [199, 201] on div at bounding box center [189, 191] width 66 height 55
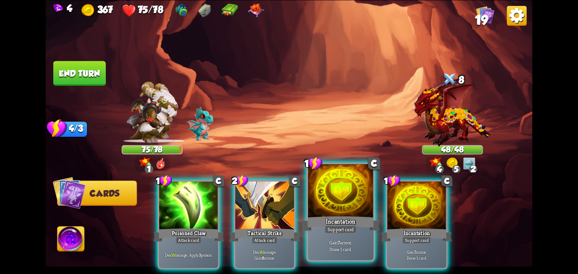
click at [322, 220] on div "Incantation" at bounding box center [340, 222] width 78 height 17
click at [381, 227] on div "Incantation" at bounding box center [416, 235] width 71 height 16
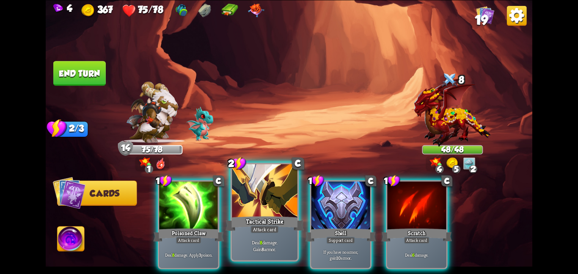
click at [264, 215] on div "Tactical Strike" at bounding box center [264, 222] width 78 height 17
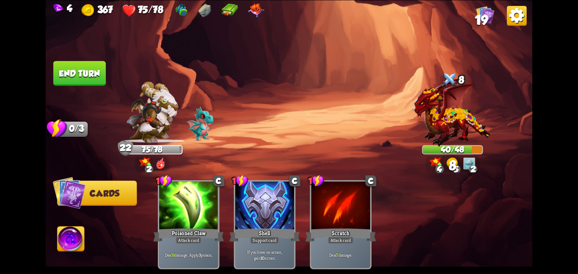
click at [64, 64] on button "End turn" at bounding box center [80, 72] width 54 height 25
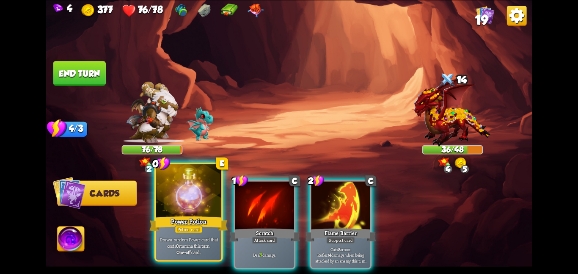
click at [201, 206] on div at bounding box center [189, 191] width 66 height 55
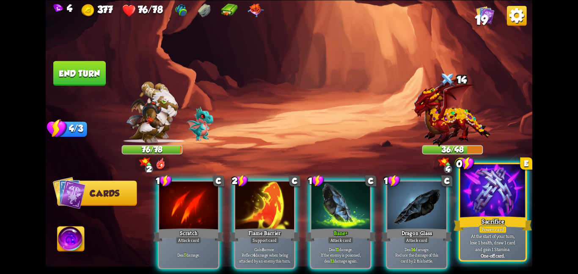
click at [470, 233] on p "At the start of your turn, lose 1 health, draw 1 card and gain 1 Stamina." at bounding box center [492, 242] width 62 height 19
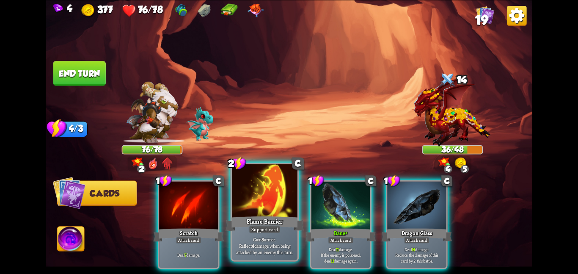
click at [275, 208] on div at bounding box center [265, 191] width 66 height 55
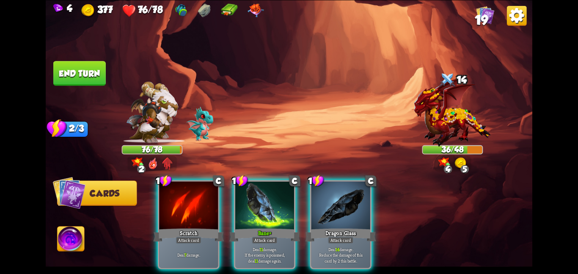
click at [275, 208] on div at bounding box center [264, 205] width 59 height 49
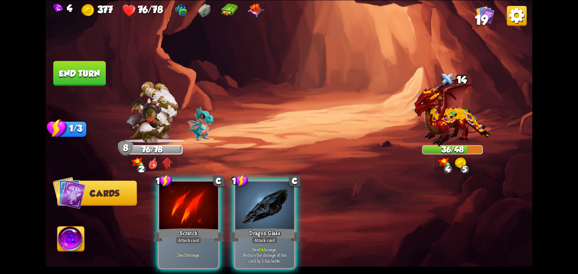
click at [275, 208] on div at bounding box center [264, 205] width 59 height 49
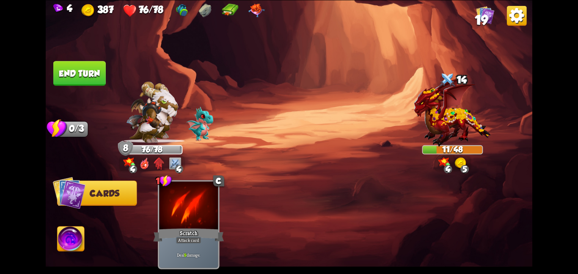
click at [83, 74] on button "End turn" at bounding box center [79, 73] width 52 height 25
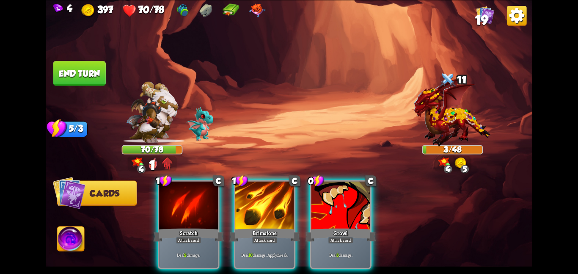
click at [81, 62] on button "End turn" at bounding box center [79, 72] width 54 height 25
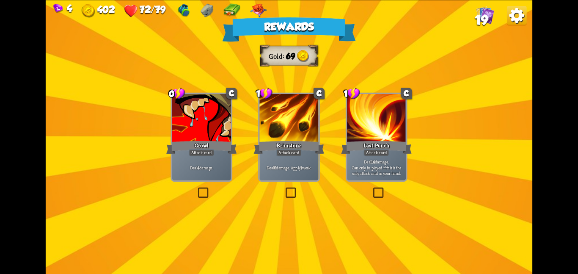
click at [292, 128] on div at bounding box center [288, 118] width 59 height 49
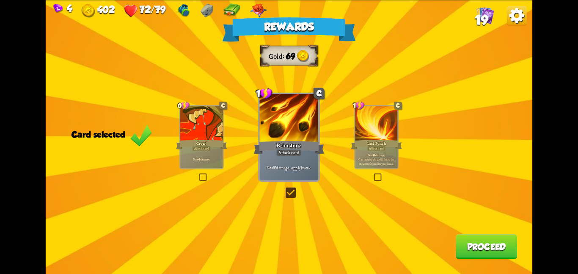
click at [493, 251] on button "Proceed" at bounding box center [486, 246] width 61 height 25
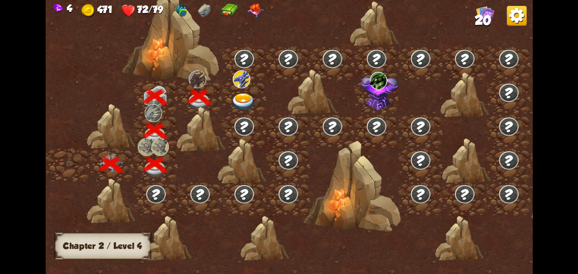
click at [252, 81] on div at bounding box center [244, 97] width 44 height 34
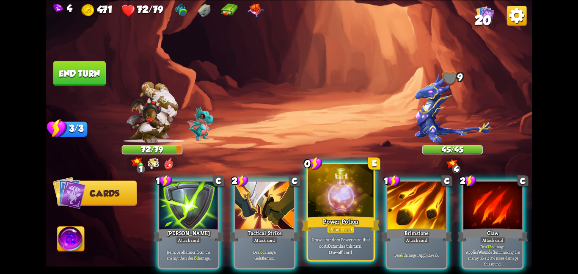
click at [353, 213] on div at bounding box center [341, 191] width 66 height 55
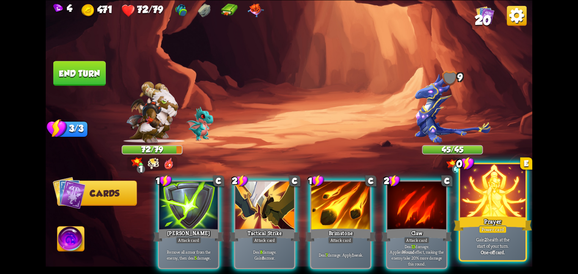
click at [482, 205] on div at bounding box center [493, 191] width 66 height 55
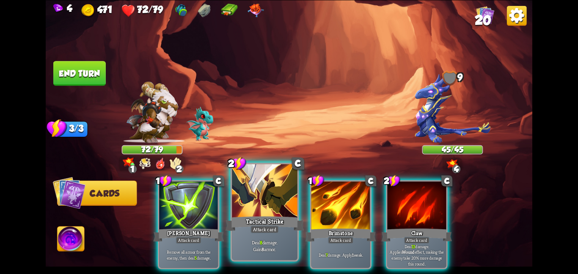
click at [283, 202] on div at bounding box center [265, 191] width 66 height 55
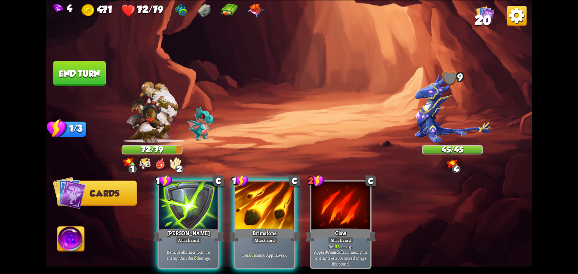
click at [283, 202] on div at bounding box center [264, 205] width 59 height 49
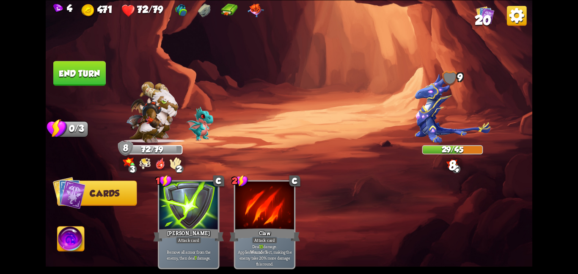
click at [93, 77] on button "End turn" at bounding box center [79, 72] width 53 height 25
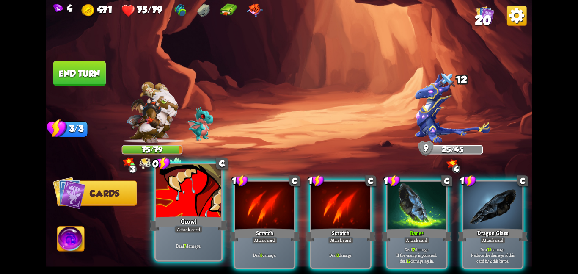
click at [181, 181] on div at bounding box center [189, 191] width 66 height 55
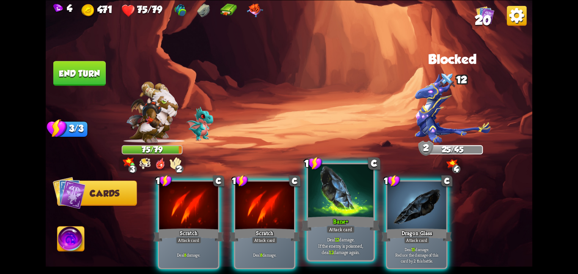
click at [326, 203] on div at bounding box center [341, 191] width 66 height 55
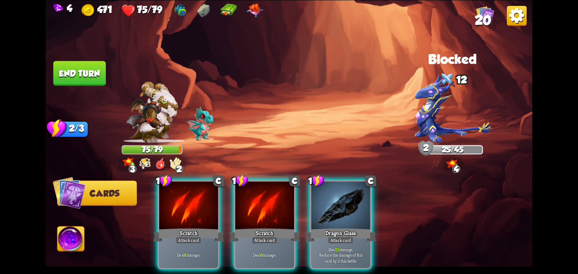
click at [326, 203] on div "1 C Scratch Attack card Deal 8 damage. 1 C Scratch Attack card Deal 8 damage. 1…" at bounding box center [337, 213] width 389 height 122
click at [326, 203] on div at bounding box center [340, 205] width 59 height 49
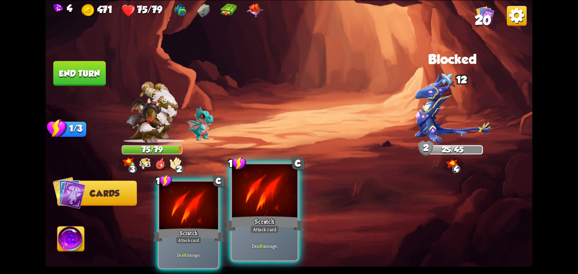
click at [239, 207] on div at bounding box center [265, 191] width 66 height 55
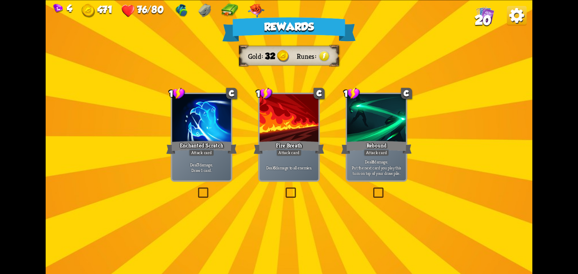
click at [302, 130] on div at bounding box center [288, 118] width 59 height 49
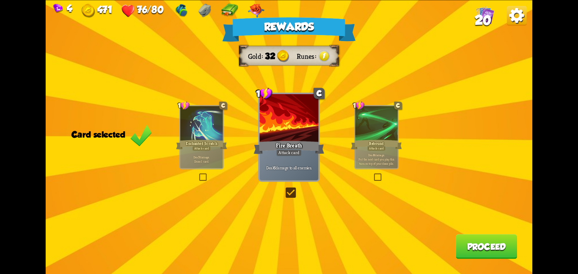
click at [460, 238] on button "Proceed" at bounding box center [486, 246] width 61 height 25
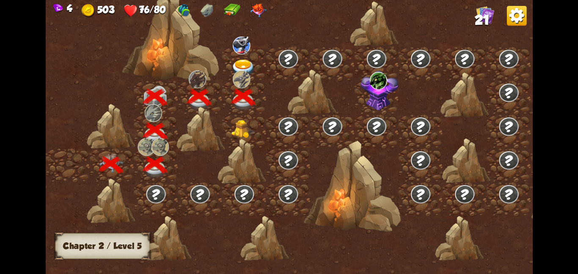
click at [230, 127] on div at bounding box center [244, 131] width 44 height 34
click at [237, 125] on img at bounding box center [243, 128] width 25 height 19
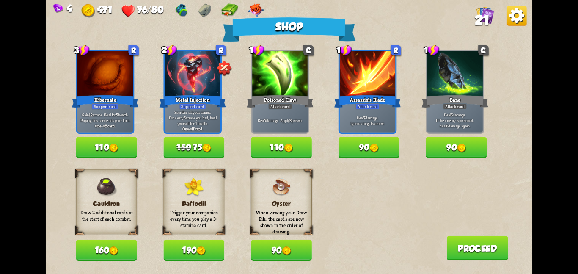
click at [82, 243] on button "160" at bounding box center [106, 249] width 61 height 21
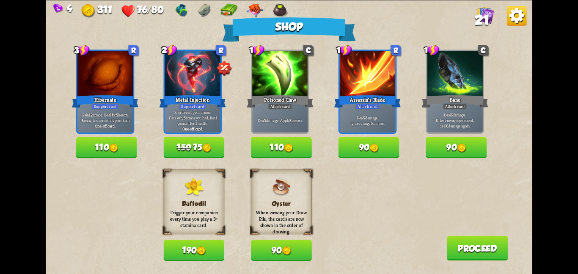
click at [126, 147] on button "110" at bounding box center [106, 147] width 61 height 21
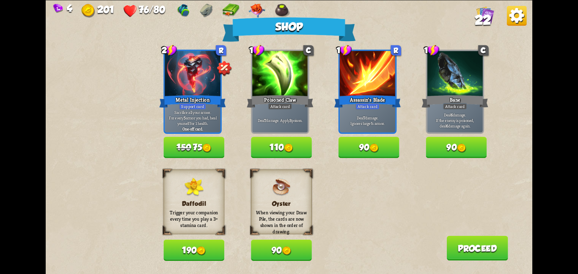
click at [372, 136] on div "1 R Assassin's Blade Attack card Deal 7 damage. Ignores target's armor. 90" at bounding box center [368, 103] width 61 height 108
click at [291, 152] on button "110" at bounding box center [281, 147] width 61 height 21
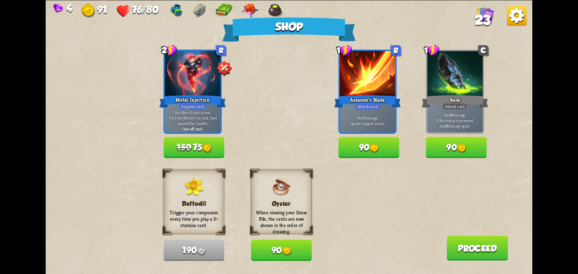
click at [475, 253] on button "Proceed" at bounding box center [476, 247] width 61 height 25
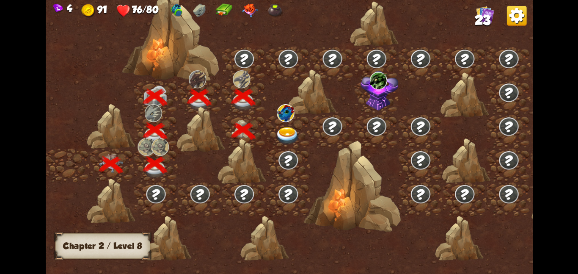
click at [291, 130] on img at bounding box center [287, 135] width 25 height 18
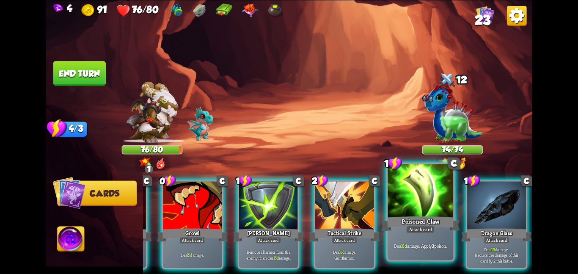
click at [439, 206] on div at bounding box center [421, 191] width 66 height 55
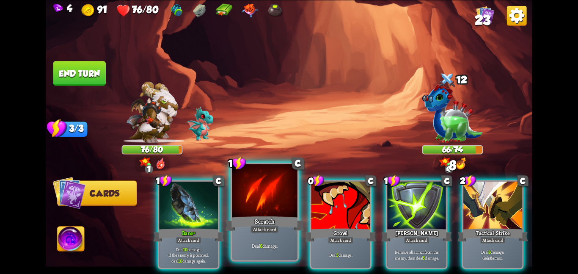
click at [189, 198] on div at bounding box center [188, 205] width 59 height 49
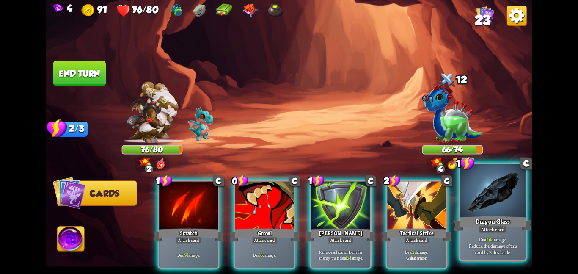
click at [472, 214] on div at bounding box center [493, 191] width 66 height 55
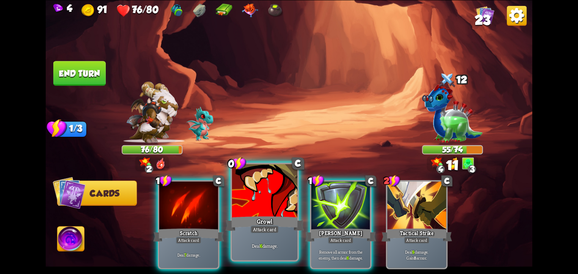
click at [249, 209] on div at bounding box center [265, 191] width 66 height 55
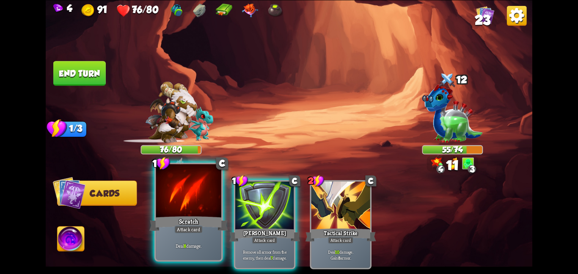
click at [162, 199] on div at bounding box center [189, 191] width 66 height 55
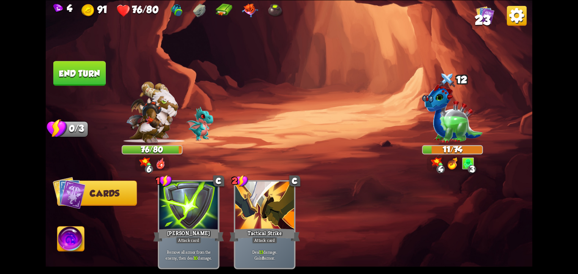
click at [102, 77] on button "End turn" at bounding box center [79, 73] width 52 height 25
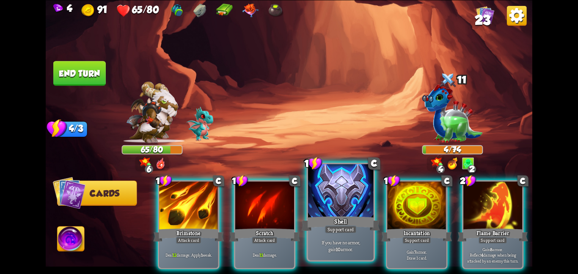
click at [308, 195] on div at bounding box center [341, 191] width 66 height 55
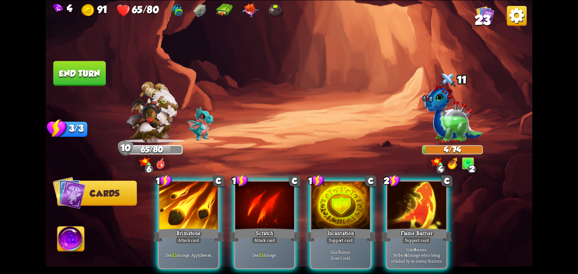
click at [308, 195] on div "1 C Brimstone Attack card Deal 12 damage. Apply 1 weak. 1 C Scratch Attack card…" at bounding box center [337, 213] width 389 height 122
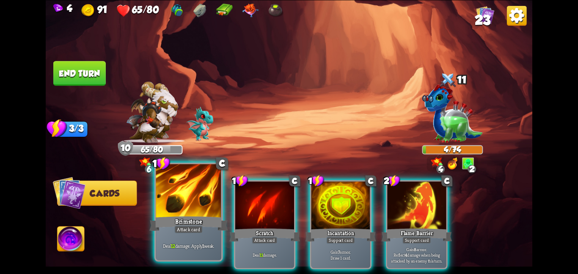
click at [179, 209] on div at bounding box center [189, 191] width 66 height 55
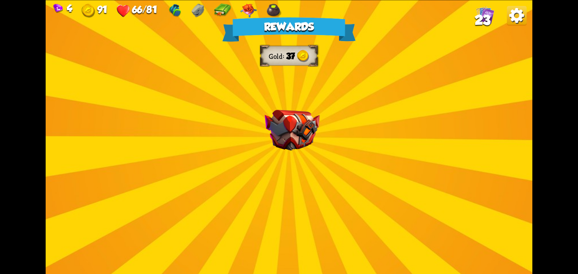
click at [260, 149] on div "Rewards Gold 37 Select a card 0 R Strength Potion Potion card Gain 2 Bonus Dama…" at bounding box center [289, 137] width 486 height 274
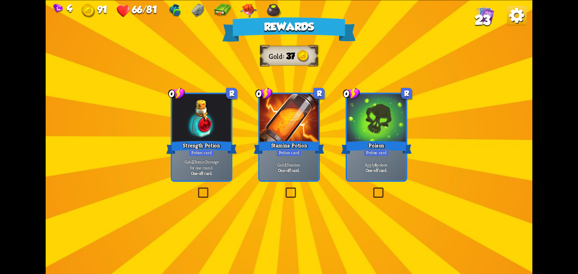
click at [260, 149] on div "Stamina Potion" at bounding box center [289, 147] width 71 height 16
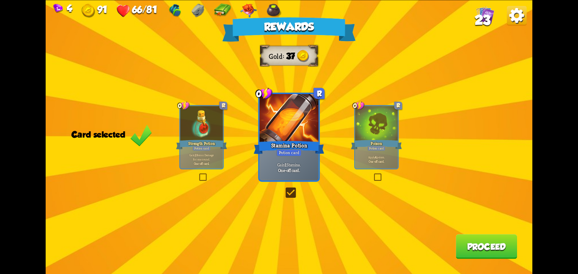
click at [480, 262] on div "Rewards Gold 37 Card selected 0 R Strength Potion Potion card Gain 2 Bonus Dama…" at bounding box center [289, 137] width 486 height 274
click at [497, 246] on button "Proceed" at bounding box center [486, 246] width 61 height 25
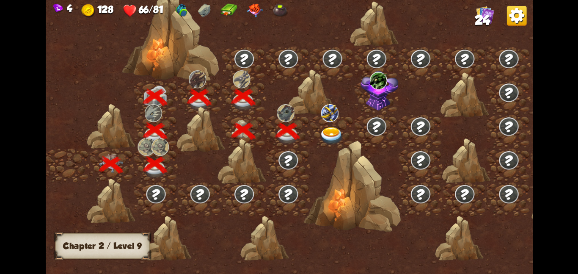
click at [319, 128] on img at bounding box center [331, 135] width 25 height 18
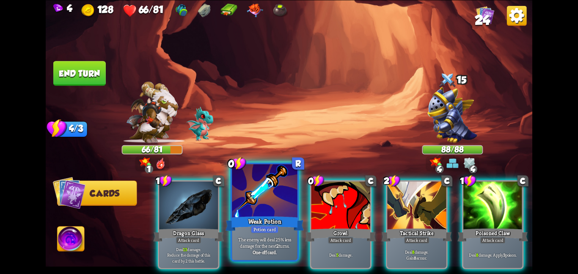
click at [263, 228] on div "Potion card" at bounding box center [264, 229] width 28 height 8
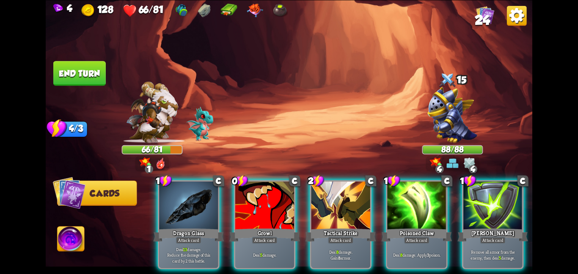
click at [263, 236] on div "Attack card" at bounding box center [265, 239] width 26 height 7
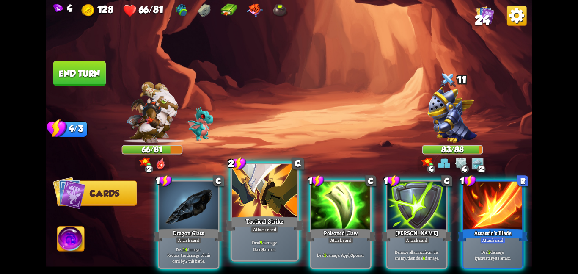
click at [266, 212] on div at bounding box center [265, 191] width 66 height 55
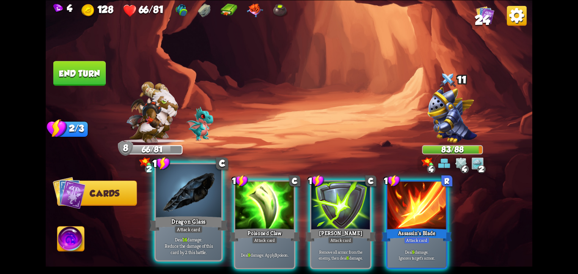
click at [180, 212] on div at bounding box center [189, 191] width 66 height 55
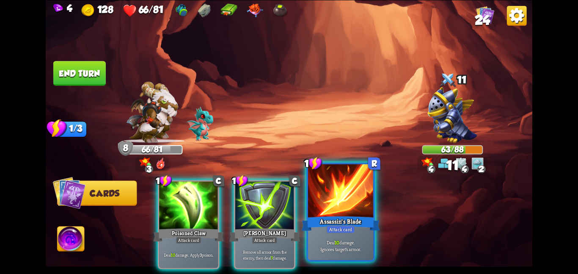
click at [343, 205] on div at bounding box center [341, 191] width 66 height 55
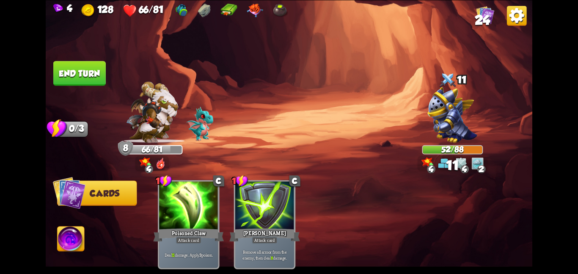
click at [83, 79] on button "End turn" at bounding box center [80, 72] width 54 height 25
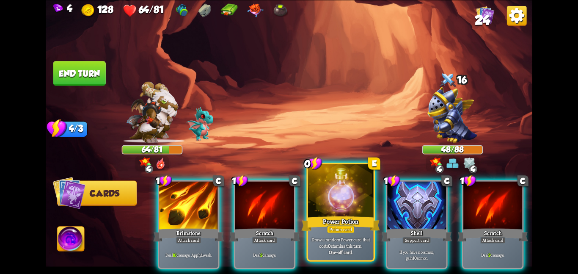
click at [315, 184] on div at bounding box center [341, 191] width 66 height 55
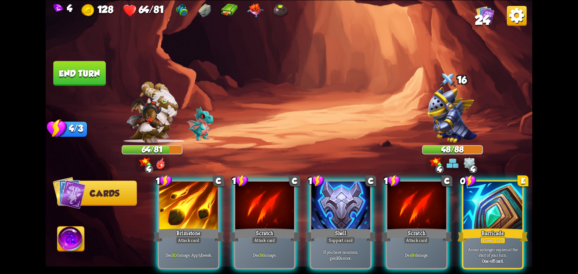
click at [315, 184] on div at bounding box center [340, 205] width 59 height 49
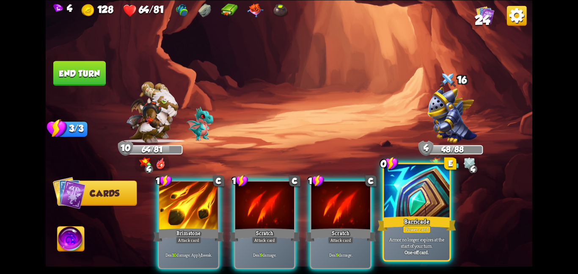
click at [432, 204] on div at bounding box center [417, 191] width 66 height 55
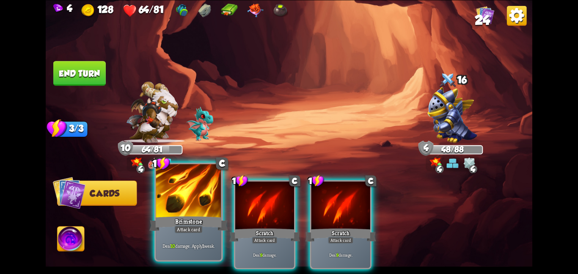
click at [169, 232] on div "Brimstone" at bounding box center [188, 222] width 78 height 17
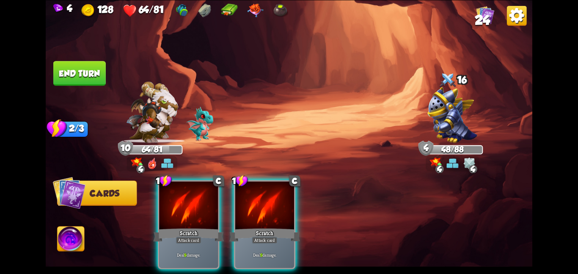
click at [169, 232] on div "Scratch" at bounding box center [188, 235] width 71 height 16
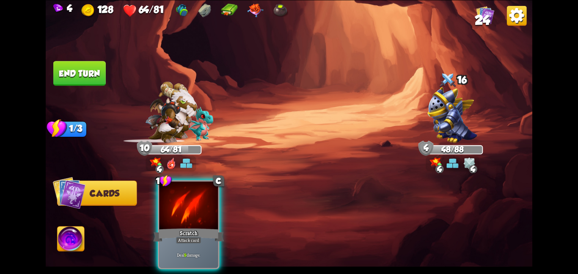
click at [169, 232] on div "1 C Scratch Attack card Deal 9 damage." at bounding box center [337, 213] width 389 height 122
click at [169, 232] on div "Scratch" at bounding box center [188, 235] width 71 height 16
